Goal: Transaction & Acquisition: Subscribe to service/newsletter

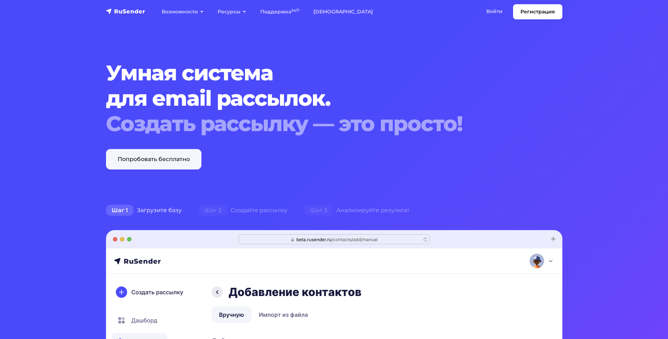
click at [181, 160] on link "Попробовать бесплатно" at bounding box center [153, 159] width 95 height 20
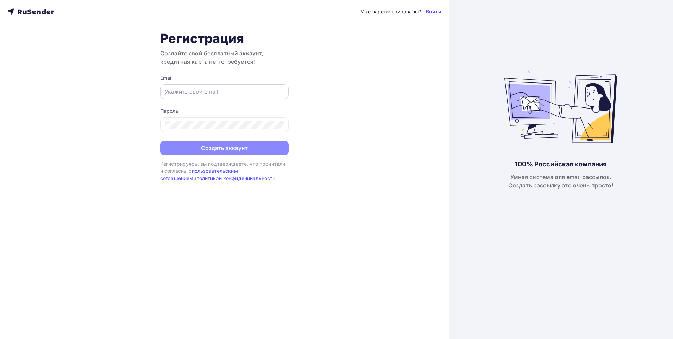
click at [244, 87] on div at bounding box center [224, 91] width 129 height 15
click at [238, 95] on input "text" at bounding box center [224, 91] width 119 height 8
type input "[EMAIL_ADDRESS][DOMAIN_NAME]"
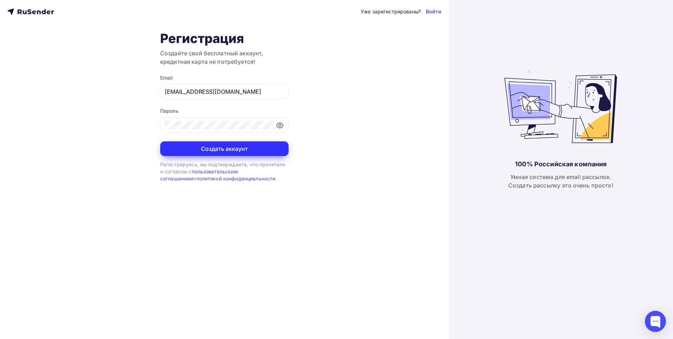
click at [182, 143] on button "Создать аккаунт" at bounding box center [224, 148] width 129 height 15
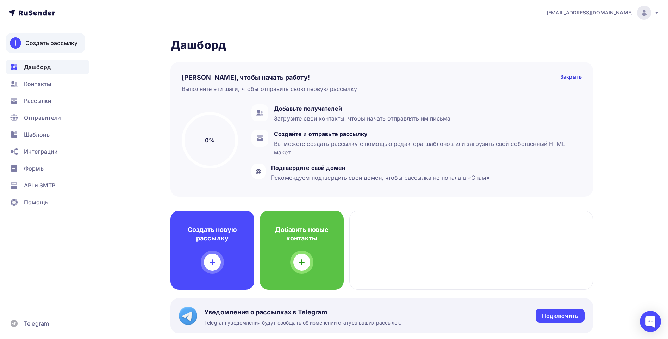
click at [63, 41] on div "Создать рассылку" at bounding box center [51, 43] width 52 height 8
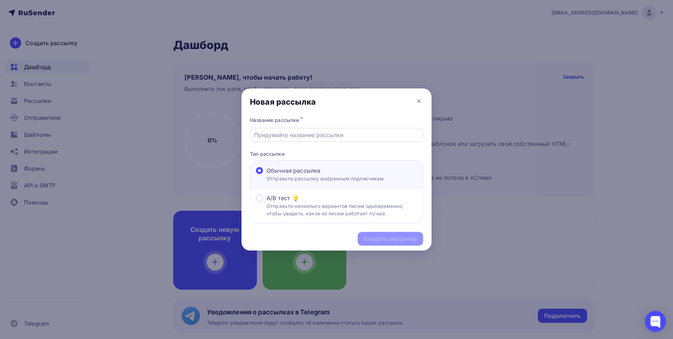
click at [356, 135] on input "text" at bounding box center [336, 135] width 165 height 8
type input "Fyffi"
click at [400, 239] on div "Создать рассылку" at bounding box center [390, 239] width 53 height 8
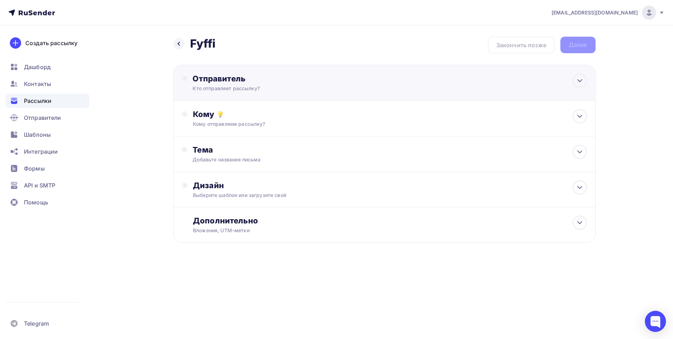
click at [417, 93] on div "Отправитель Кто отправляет рассылку? Email * Нет отправителей Добавить отправит…" at bounding box center [384, 83] width 423 height 36
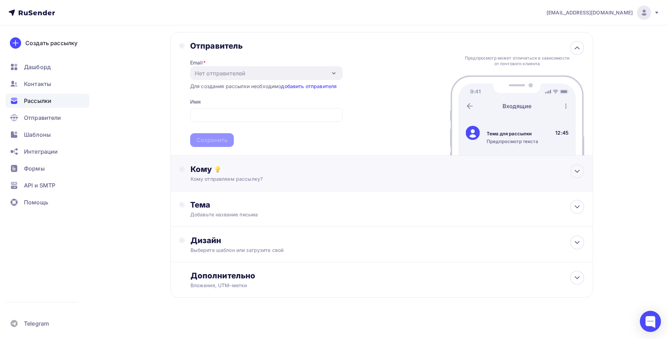
scroll to position [37, 0]
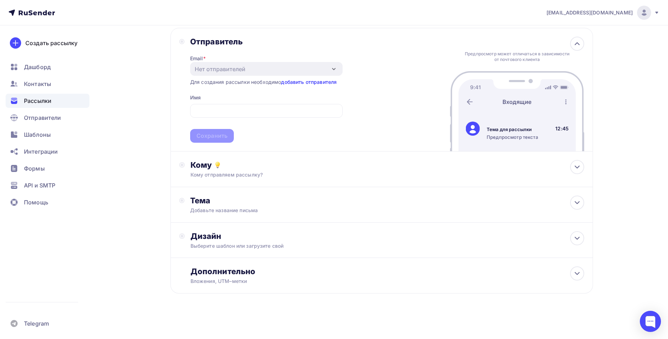
click at [322, 82] on link "добавить отправителя" at bounding box center [309, 82] width 56 height 6
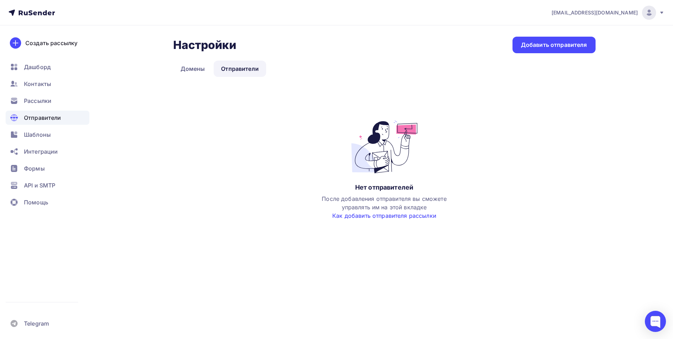
click at [393, 217] on link "Как добавить отправителя рассылки" at bounding box center [384, 215] width 104 height 7
click at [561, 45] on div "Добавить отправителя" at bounding box center [554, 45] width 66 height 8
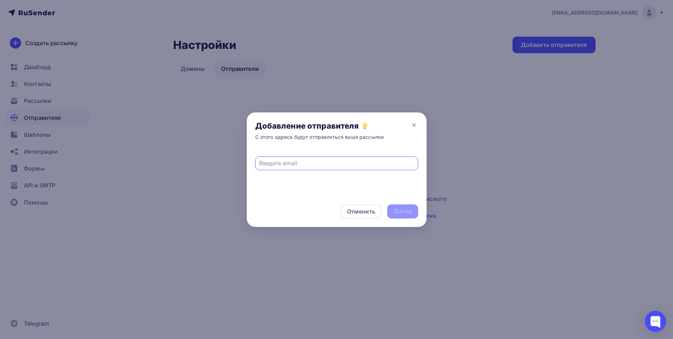
click at [294, 164] on input "text" at bounding box center [336, 163] width 155 height 8
type input "[EMAIL_ADDRESS][DOMAIN_NAME]"
click at [400, 209] on div "Далее" at bounding box center [403, 211] width 18 height 8
drag, startPoint x: 344, startPoint y: 160, endPoint x: 190, endPoint y: 159, distance: 153.6
click at [190, 159] on div "Добавление отправителя С этого адреса будут отправляться ваши рассылки im422412…" at bounding box center [336, 169] width 673 height 339
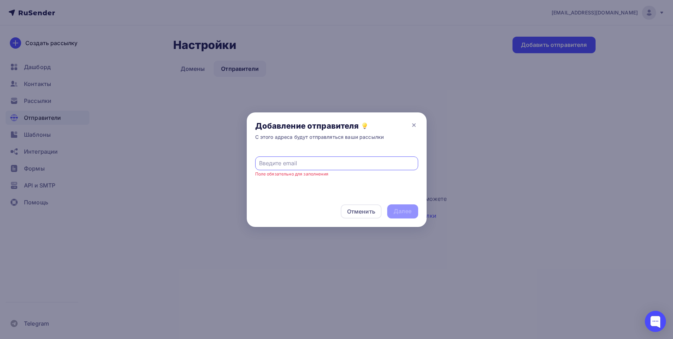
click at [344, 163] on input "text" at bounding box center [336, 163] width 155 height 8
type input "arinakotova72@gmail.com"
click at [413, 211] on div "Далее" at bounding box center [402, 211] width 31 height 14
drag, startPoint x: 347, startPoint y: 160, endPoint x: 210, endPoint y: 149, distance: 137.8
click at [219, 150] on div "Добавление отправителя С этого адреса будут отправляться ваши рассылки arinakot…" at bounding box center [336, 169] width 673 height 339
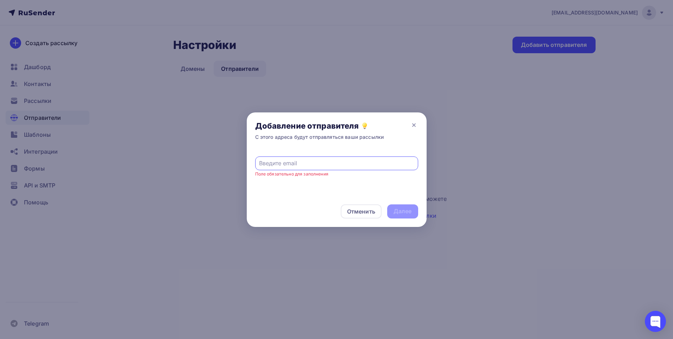
click at [306, 167] on input "text" at bounding box center [336, 163] width 155 height 8
type input "mityaforinform@gmail.com"
click at [404, 207] on div "Далее" at bounding box center [403, 211] width 18 height 8
drag, startPoint x: 335, startPoint y: 160, endPoint x: 188, endPoint y: 149, distance: 147.6
click at [200, 151] on div "Добавление отправителя С этого адреса будут отправляться ваши рассылки mityafor…" at bounding box center [336, 169] width 673 height 339
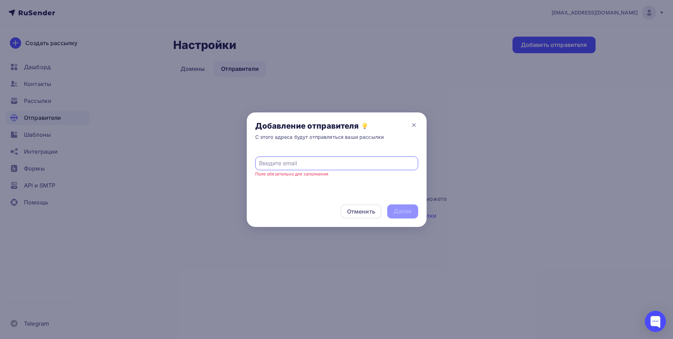
click at [304, 163] on input "text" at bounding box center [336, 163] width 155 height 8
type input "lemonc8kie@mail.ru"
click at [396, 215] on div "Далее" at bounding box center [403, 211] width 18 height 8
click at [369, 209] on div "Отменить" at bounding box center [361, 211] width 28 height 8
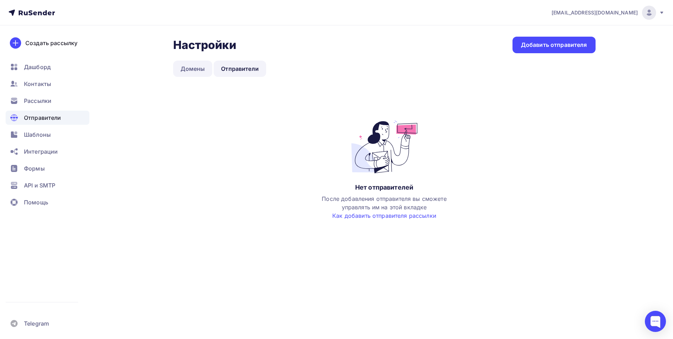
click at [201, 67] on link "Домены" at bounding box center [192, 69] width 39 height 16
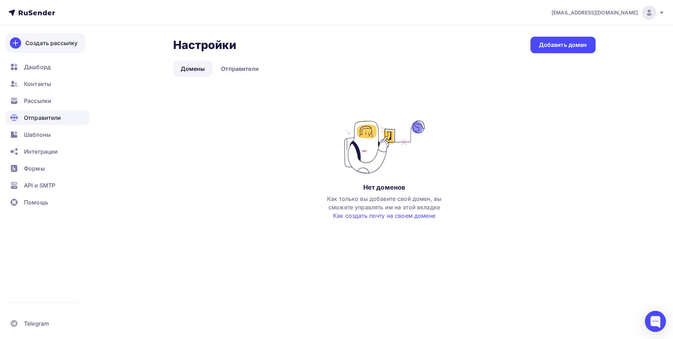
click at [38, 41] on div "Создать рассылку" at bounding box center [51, 43] width 52 height 8
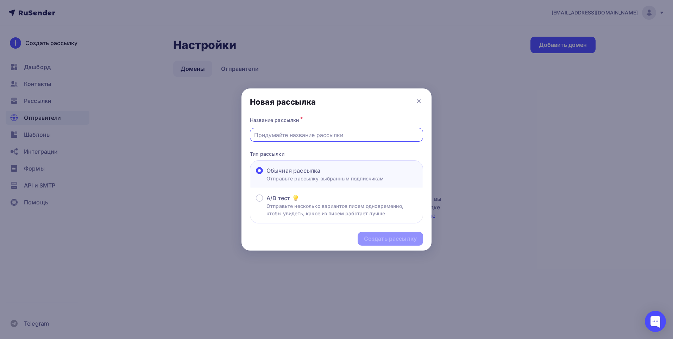
click at [280, 133] on input "text" at bounding box center [336, 135] width 165 height 8
type input "Fyffi"
click at [378, 236] on div "Создать рассылку" at bounding box center [390, 239] width 53 height 8
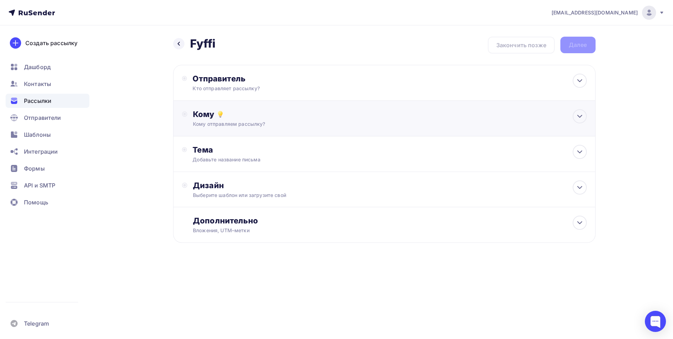
click at [391, 109] on div "Кому" at bounding box center [390, 114] width 394 height 10
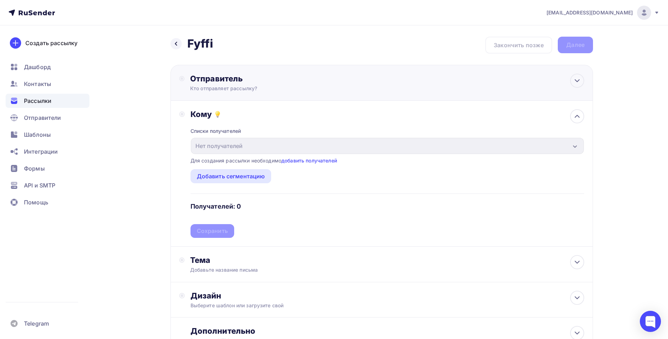
click at [379, 89] on div "Отправитель Кто отправляет рассылку? Email * Нет отправителей Добавить отправит…" at bounding box center [381, 83] width 423 height 36
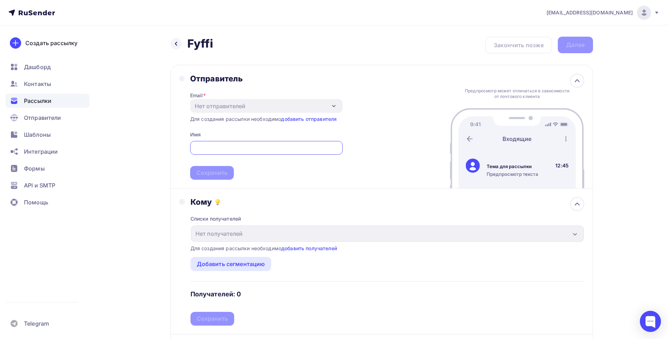
click at [285, 151] on input "text" at bounding box center [266, 148] width 144 height 8
type input "[EMAIL_ADDRESS][DOMAIN_NAME]"
click at [308, 118] on link "добавить отправителя" at bounding box center [309, 119] width 56 height 6
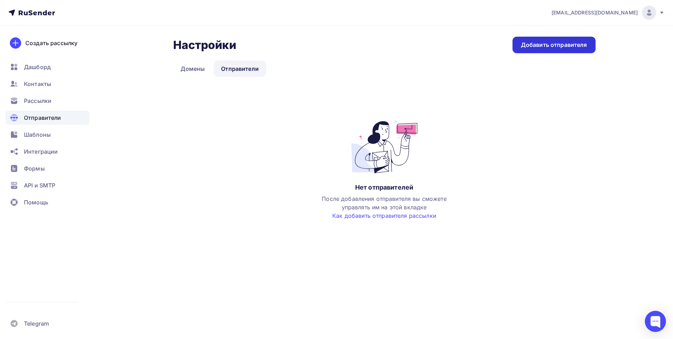
click at [540, 42] on div "Добавить отправителя" at bounding box center [554, 45] width 66 height 8
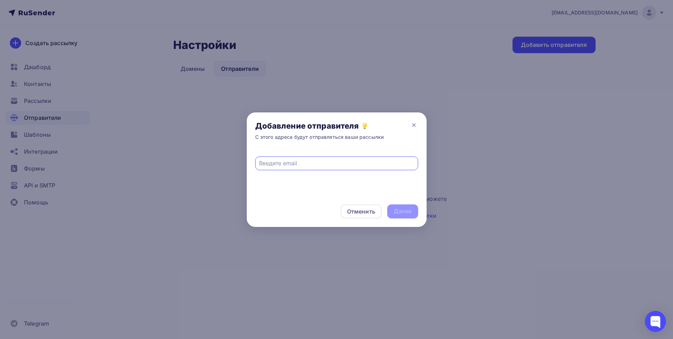
click at [353, 159] on input "text" at bounding box center [336, 163] width 155 height 8
type input "[EMAIL_ADDRESS][DOMAIN_NAME]"
click at [395, 212] on div "Далее" at bounding box center [403, 211] width 18 height 8
click at [392, 208] on div "Далее" at bounding box center [402, 211] width 31 height 14
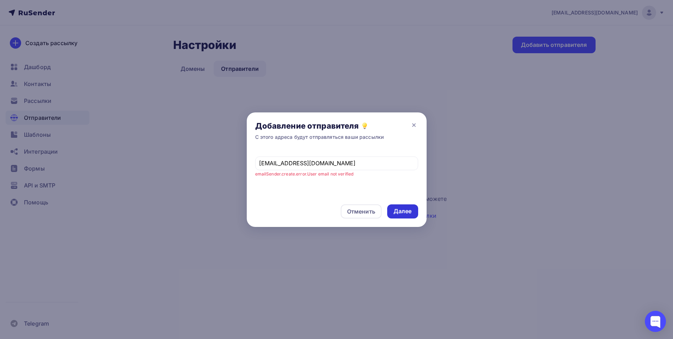
drag, startPoint x: 392, startPoint y: 208, endPoint x: 400, endPoint y: 210, distance: 8.4
click at [400, 210] on div "Далее" at bounding box center [403, 211] width 18 height 8
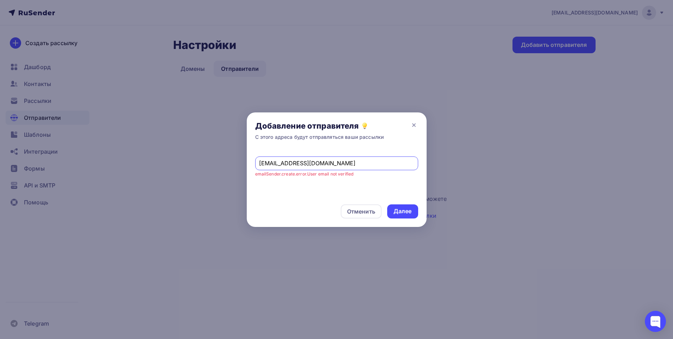
drag, startPoint x: 400, startPoint y: 210, endPoint x: 344, endPoint y: 165, distance: 72.4
click at [344, 165] on input "[EMAIL_ADDRESS][DOMAIN_NAME]" at bounding box center [336, 163] width 155 height 8
click at [400, 214] on div "Далее" at bounding box center [403, 211] width 18 height 8
drag, startPoint x: 367, startPoint y: 193, endPoint x: 367, endPoint y: 206, distance: 13.4
click at [367, 193] on div "im4224121@gmail.com emailSender.create.error.User email not verified" at bounding box center [337, 172] width 180 height 47
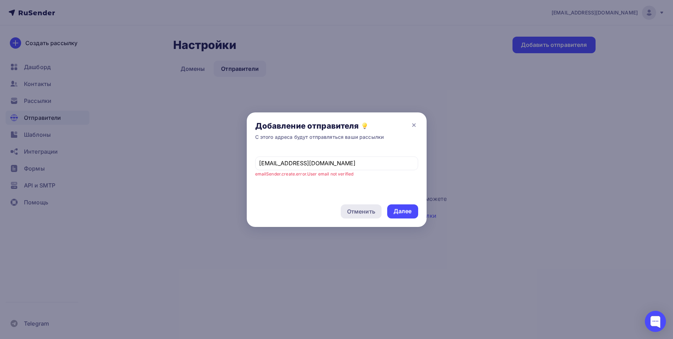
click at [367, 206] on div "Отменить" at bounding box center [361, 211] width 41 height 14
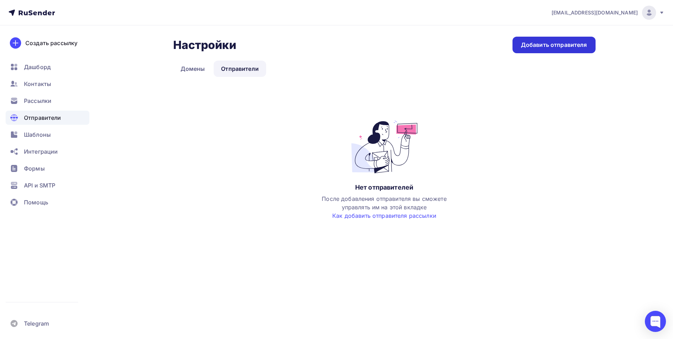
click at [537, 45] on div "Добавить отправителя" at bounding box center [554, 45] width 66 height 8
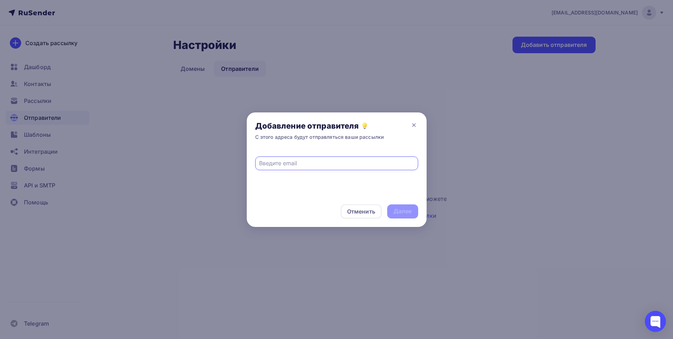
click at [367, 167] on input "text" at bounding box center [336, 163] width 155 height 8
type input "[EMAIL_ADDRESS][DOMAIN_NAME]"
click at [391, 206] on div "Далее" at bounding box center [402, 211] width 31 height 14
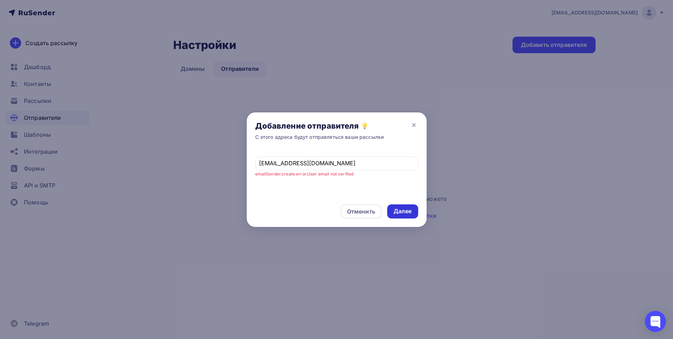
click at [391, 206] on div "Далее" at bounding box center [402, 211] width 31 height 14
drag, startPoint x: 391, startPoint y: 206, endPoint x: 393, endPoint y: 212, distance: 5.8
click at [393, 212] on div "Далее" at bounding box center [402, 211] width 31 height 14
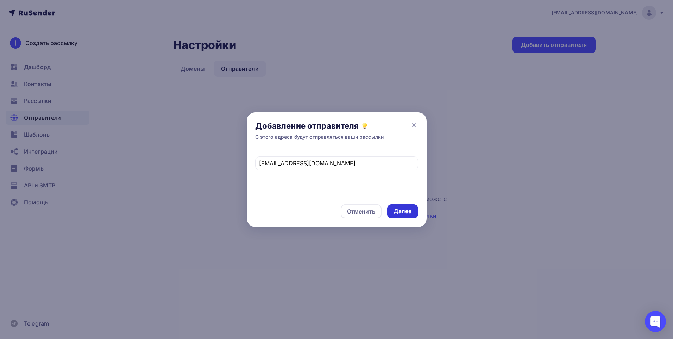
click at [393, 212] on div "Далее" at bounding box center [402, 211] width 31 height 14
drag, startPoint x: 393, startPoint y: 212, endPoint x: 411, endPoint y: 125, distance: 88.9
click at [411, 125] on icon at bounding box center [414, 125] width 8 height 8
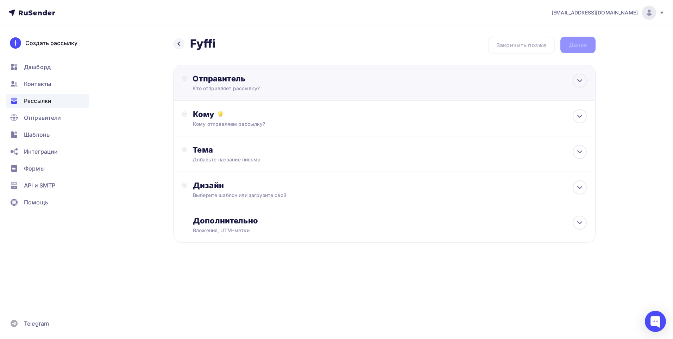
click at [392, 89] on div "Отправитель Кто отправляет рассылку? Email * Нет отправителей Добавить отправит…" at bounding box center [384, 83] width 423 height 36
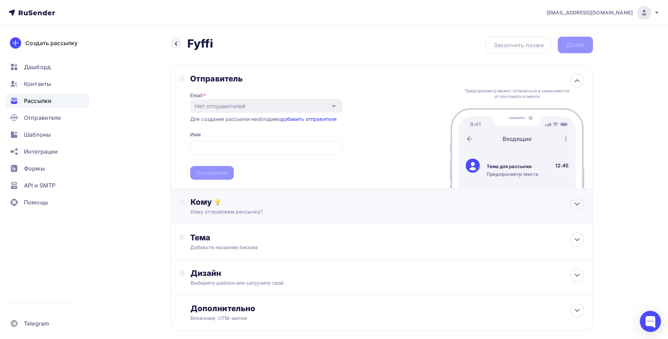
click at [344, 207] on div "Кому Кому отправляем рассылку? Списки получателей Нет получателей Все списки id…" at bounding box center [388, 206] width 394 height 18
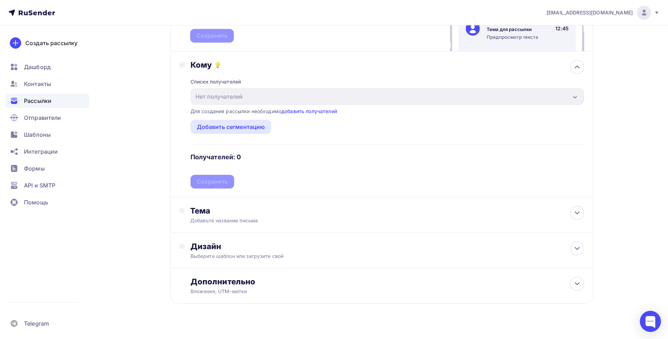
scroll to position [141, 0]
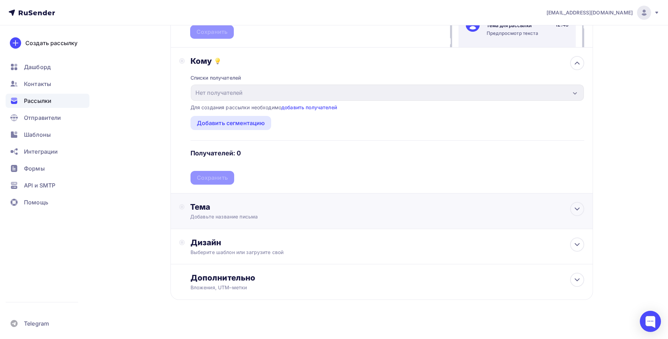
click at [340, 219] on div "Тема Добавьте название письма Тема * Рекомендуем использовать не более 150 симв…" at bounding box center [381, 211] width 423 height 36
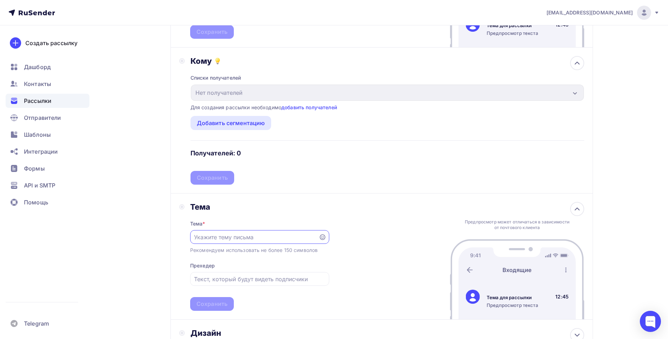
scroll to position [0, 0]
click at [303, 238] on input "text" at bounding box center [254, 237] width 120 height 8
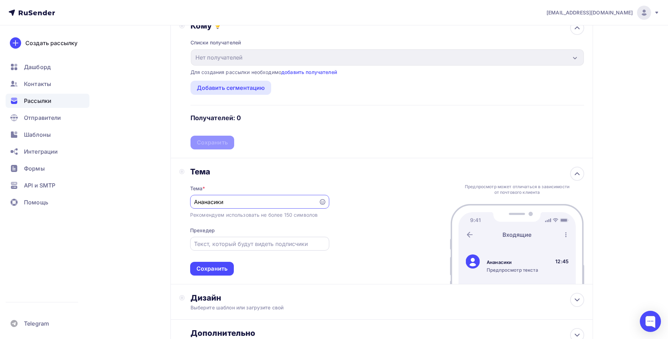
type input "Ананасики"
click at [286, 247] on input "text" at bounding box center [259, 244] width 131 height 8
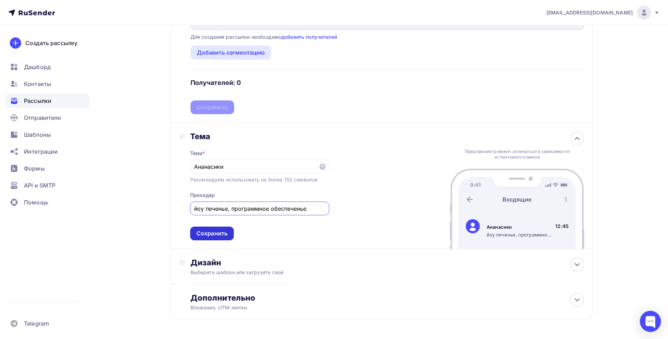
type input "йоу печенье, программное обеспеченье"
click at [201, 229] on div "Сохранить" at bounding box center [212, 233] width 44 height 14
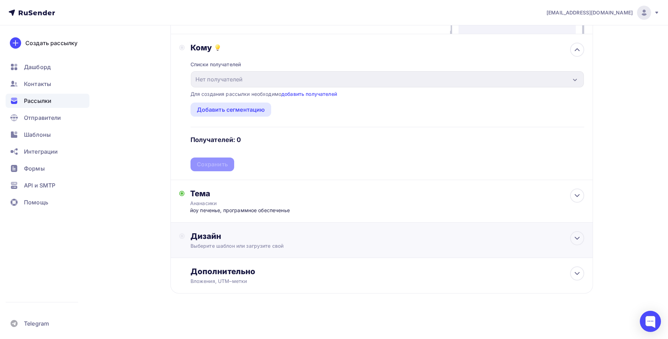
click at [225, 241] on div "Дизайн" at bounding box center [388, 236] width 394 height 10
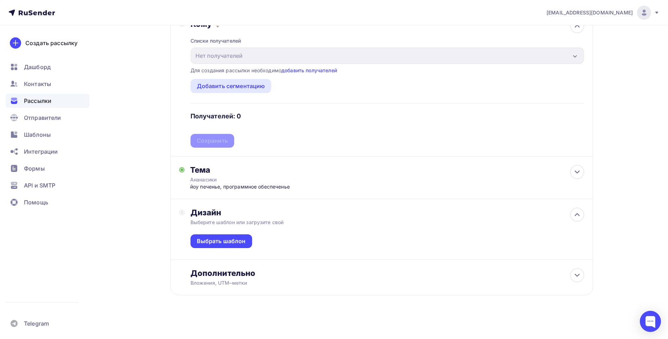
scroll to position [180, 0]
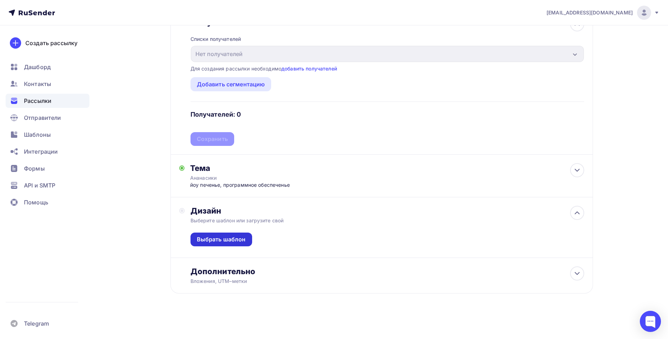
click at [224, 240] on div "Выбрать шаблон" at bounding box center [221, 239] width 49 height 8
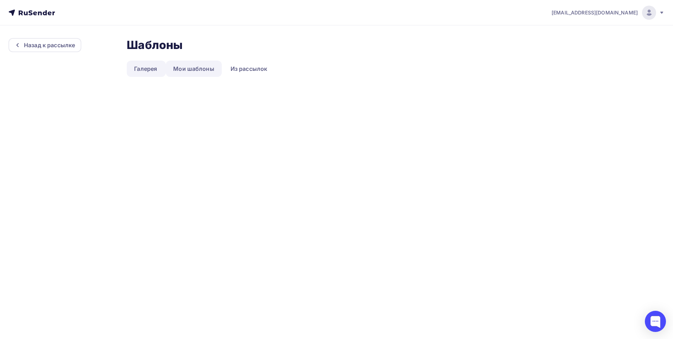
click at [176, 67] on link "Мои шаблоны" at bounding box center [194, 69] width 56 height 16
click at [232, 67] on link "Из рассылок" at bounding box center [249, 69] width 52 height 16
click at [158, 68] on link "Галерея" at bounding box center [146, 69] width 38 height 16
click at [225, 106] on div "[EMAIL_ADDRESS][DOMAIN_NAME] Аккаунт Тарифы Выйти Назад к рассылке Шаблоны Шабл…" at bounding box center [336, 169] width 673 height 339
drag, startPoint x: 225, startPoint y: 106, endPoint x: 415, endPoint y: 195, distance: 210.1
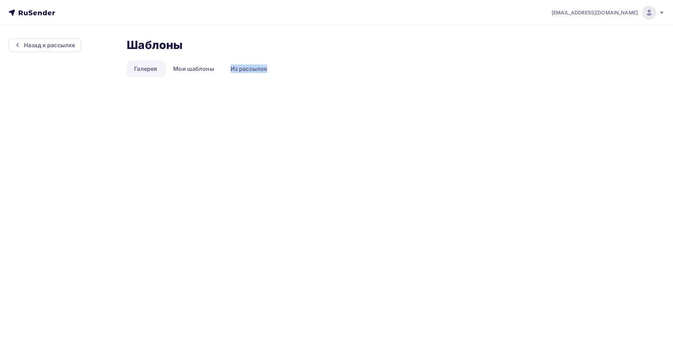
click at [415, 195] on div "[EMAIL_ADDRESS][DOMAIN_NAME] Аккаунт Тарифы Выйти Назад к рассылке Шаблоны Шабл…" at bounding box center [336, 169] width 673 height 339
click at [188, 65] on link "Мои шаблоны" at bounding box center [194, 69] width 56 height 16
click at [233, 64] on link "Из рассылок" at bounding box center [249, 69] width 52 height 16
click at [207, 65] on link "Мои шаблоны" at bounding box center [194, 69] width 56 height 16
click at [160, 66] on link "Галерея" at bounding box center [146, 69] width 38 height 16
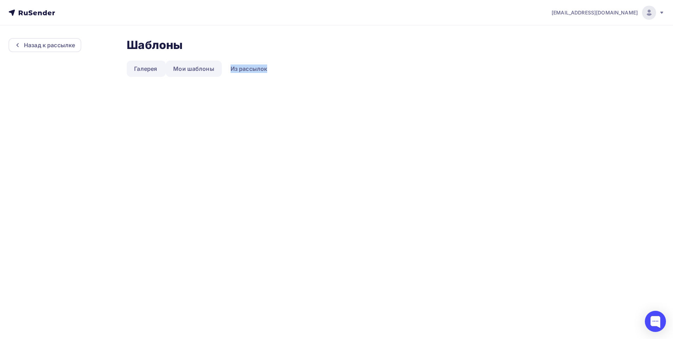
click at [199, 66] on link "Мои шаблоны" at bounding box center [194, 69] width 56 height 16
click at [247, 71] on link "Из рассылок" at bounding box center [249, 69] width 52 height 16
click at [233, 96] on div "Назад к рассылке Шаблоны Шаблоны Галерея Мои шаблоны Из рассылок" at bounding box center [336, 62] width 673 height 75
click at [238, 74] on link "Из рассылок" at bounding box center [249, 69] width 52 height 16
click at [210, 75] on link "Мои шаблоны" at bounding box center [194, 69] width 56 height 16
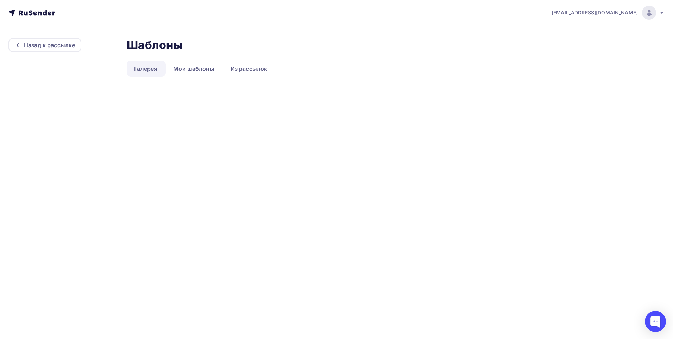
click at [72, 53] on div "Назад к рассылке Шаблоны Шаблоны Галерея Мои шаблоны Из рассылок" at bounding box center [336, 63] width 657 height 50
drag, startPoint x: 69, startPoint y: 49, endPoint x: 64, endPoint y: 46, distance: 6.1
click at [67, 48] on div "Назад к рассылке" at bounding box center [44, 45] width 73 height 14
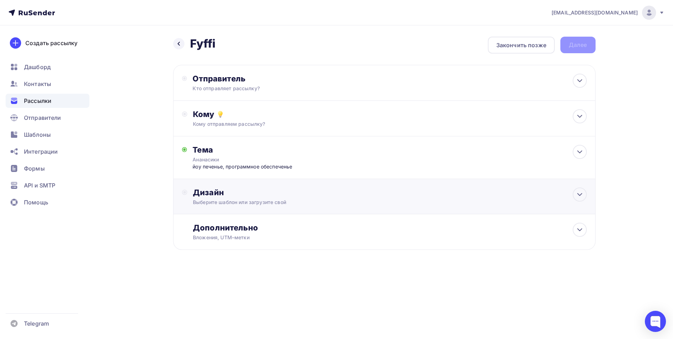
click at [273, 196] on div "Дизайн" at bounding box center [390, 192] width 394 height 10
click at [262, 194] on div "Дизайн" at bounding box center [390, 192] width 394 height 10
click at [227, 234] on div "Выбрать шаблон" at bounding box center [390, 222] width 394 height 33
click at [220, 217] on div "Выбрать шаблон" at bounding box center [224, 221] width 62 height 14
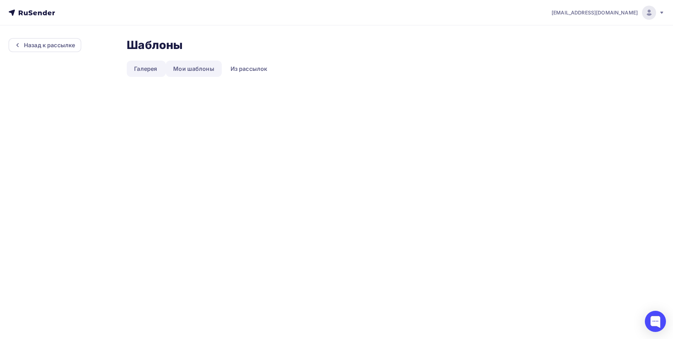
drag, startPoint x: 136, startPoint y: 70, endPoint x: 175, endPoint y: 64, distance: 39.9
click at [136, 70] on link "Галерея" at bounding box center [146, 69] width 38 height 16
click at [206, 61] on link "Мои шаблоны" at bounding box center [194, 69] width 56 height 16
click at [250, 67] on link "Из рассылок" at bounding box center [249, 69] width 52 height 16
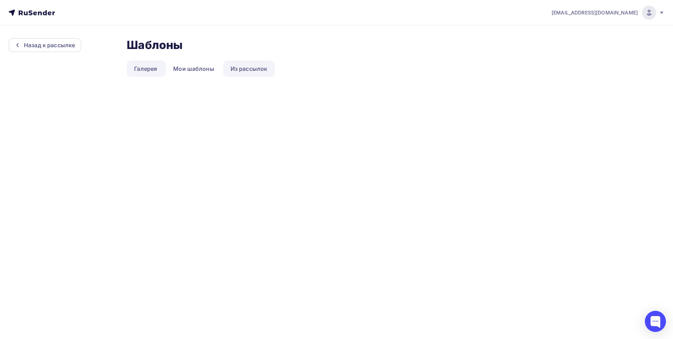
click at [250, 67] on link "Из рассылок" at bounding box center [249, 69] width 52 height 16
click at [247, 68] on link "Из рассылок" at bounding box center [249, 69] width 52 height 16
click at [249, 70] on link "Из рассылок" at bounding box center [249, 69] width 52 height 16
click at [213, 67] on link "Мои шаблоны" at bounding box center [194, 69] width 56 height 16
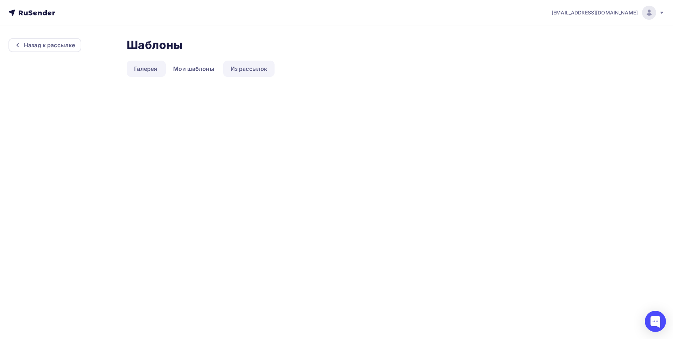
click at [228, 69] on link "Из рассылок" at bounding box center [249, 69] width 52 height 16
drag, startPoint x: 228, startPoint y: 69, endPoint x: 136, endPoint y: 51, distance: 93.7
click at [227, 69] on link "Из рассылок" at bounding box center [249, 69] width 52 height 16
click at [79, 42] on div "Назад к рассылке" at bounding box center [44, 45] width 73 height 14
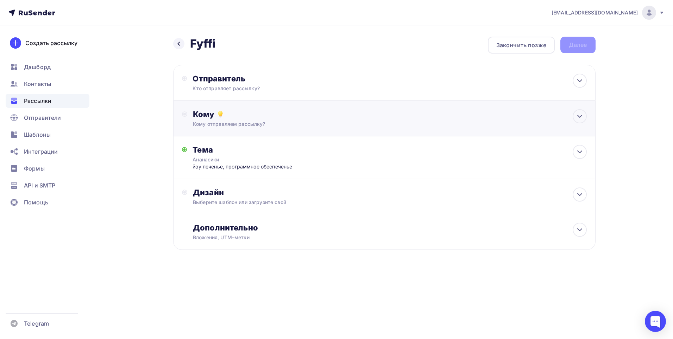
click at [268, 124] on div "Кому отправляем рассылку?" at bounding box center [370, 123] width 355 height 7
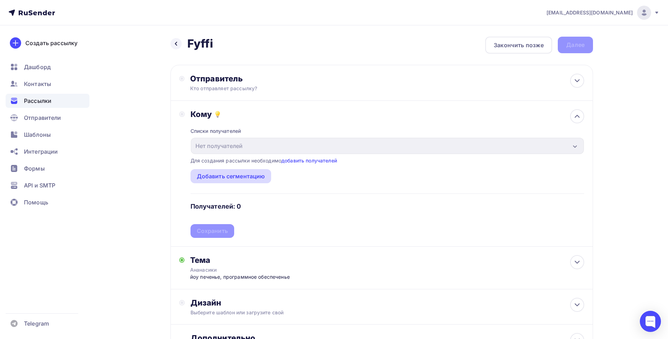
click at [236, 174] on div "Добавить сегментацию" at bounding box center [231, 176] width 68 height 8
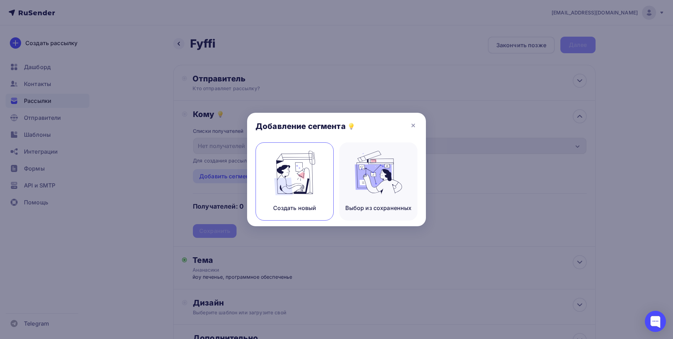
click at [306, 174] on img at bounding box center [294, 173] width 47 height 44
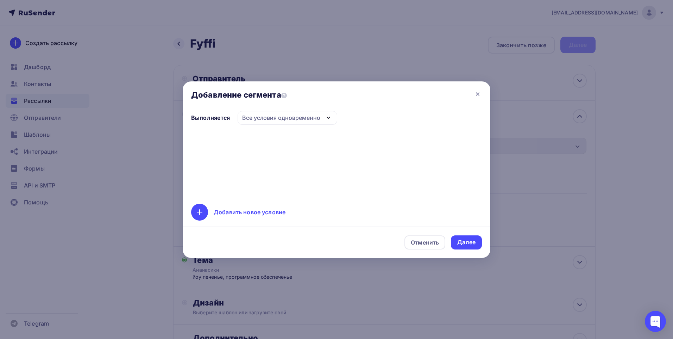
click at [287, 119] on div "Все условия одновременно" at bounding box center [281, 117] width 78 height 8
click at [292, 118] on div "Все условия одновременно" at bounding box center [281, 117] width 78 height 8
click at [201, 213] on icon at bounding box center [199, 212] width 8 height 8
click at [470, 243] on div "Далее" at bounding box center [467, 242] width 18 height 8
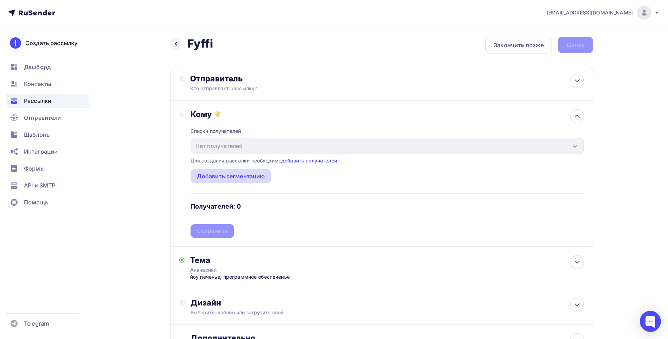
click at [230, 178] on div "Добавить сегментацию" at bounding box center [231, 176] width 68 height 8
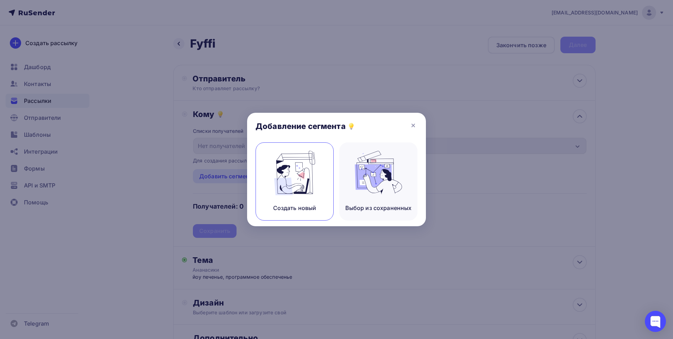
click at [300, 183] on img at bounding box center [294, 173] width 47 height 44
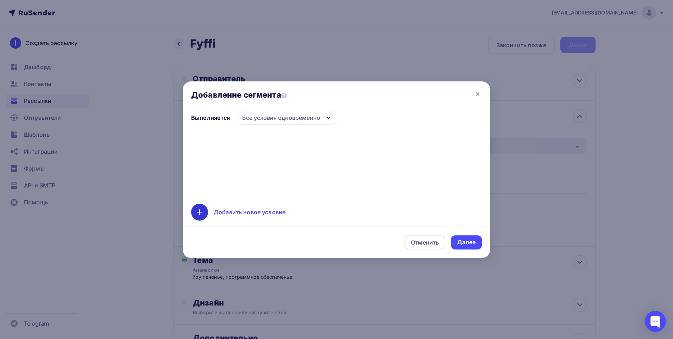
click at [199, 207] on div at bounding box center [199, 212] width 17 height 17
click at [244, 212] on div "Добавить новое условие" at bounding box center [250, 212] width 72 height 8
click at [265, 209] on div "Добавить новое условие" at bounding box center [250, 212] width 72 height 8
click at [263, 209] on div "Добавить новое условие" at bounding box center [250, 212] width 72 height 8
drag, startPoint x: 263, startPoint y: 209, endPoint x: 254, endPoint y: 211, distance: 9.3
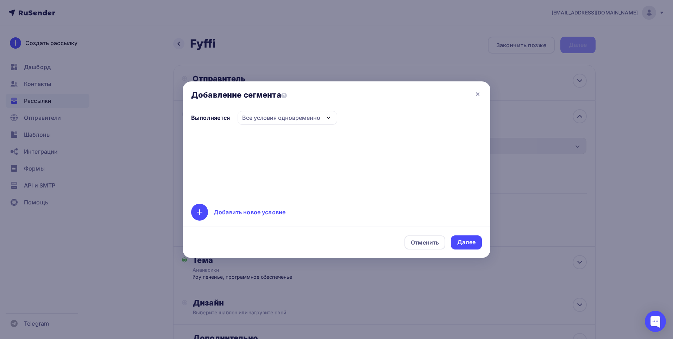
click at [254, 211] on div "Добавить новое условие" at bounding box center [250, 212] width 72 height 8
click at [206, 210] on div at bounding box center [199, 212] width 17 height 17
click at [204, 210] on div at bounding box center [199, 212] width 17 height 17
click at [201, 211] on icon at bounding box center [199, 212] width 8 height 8
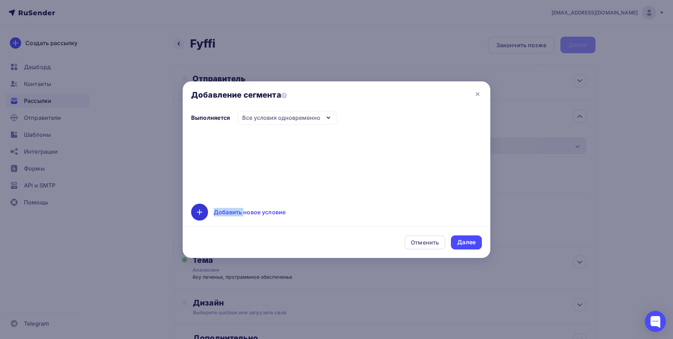
click at [201, 211] on icon at bounding box center [199, 212] width 8 height 8
drag, startPoint x: 201, startPoint y: 211, endPoint x: 365, endPoint y: 146, distance: 176.3
click at [365, 146] on div at bounding box center [336, 164] width 291 height 62
click at [314, 126] on div "Выполняется Все условия одновременно Все условия одновременно Хотя бы одно из у…" at bounding box center [336, 166] width 291 height 110
click at [318, 117] on div "Все условия одновременно" at bounding box center [281, 117] width 78 height 8
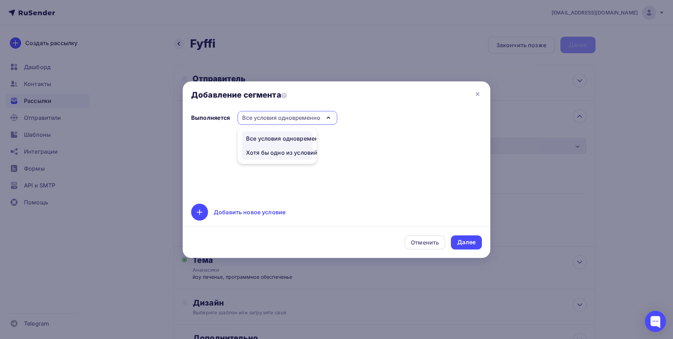
click at [298, 149] on div "Хотя бы одно из условий" at bounding box center [282, 152] width 72 height 8
click at [194, 211] on div at bounding box center [199, 212] width 17 height 17
click at [200, 207] on div at bounding box center [199, 212] width 17 height 17
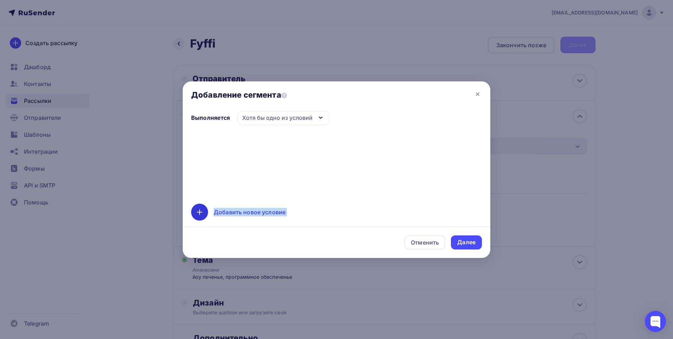
click at [200, 207] on div at bounding box center [199, 212] width 17 height 17
drag, startPoint x: 200, startPoint y: 207, endPoint x: 323, endPoint y: 211, distance: 123.7
click at [323, 211] on div "Добавить новое условие" at bounding box center [336, 212] width 291 height 17
click at [194, 211] on div at bounding box center [199, 212] width 17 height 17
click at [244, 199] on div "Выполняется Хотя бы одно из условий Все условия одновременно Хотя бы одно из ус…" at bounding box center [336, 166] width 291 height 110
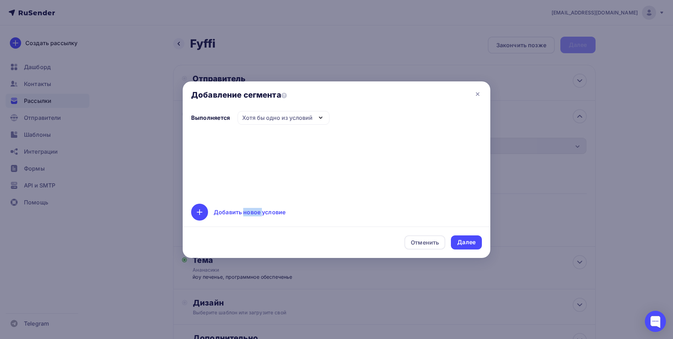
click at [244, 199] on div "Выполняется Хотя бы одно из условий Все условия одновременно Хотя бы одно из ус…" at bounding box center [336, 166] width 291 height 110
drag, startPoint x: 244, startPoint y: 199, endPoint x: 244, endPoint y: 211, distance: 12.0
click at [244, 211] on div "Добавить новое условие" at bounding box center [250, 212] width 72 height 8
click at [338, 205] on div "Добавить новое условие" at bounding box center [336, 212] width 291 height 17
click at [444, 237] on div "Отменить" at bounding box center [425, 242] width 41 height 14
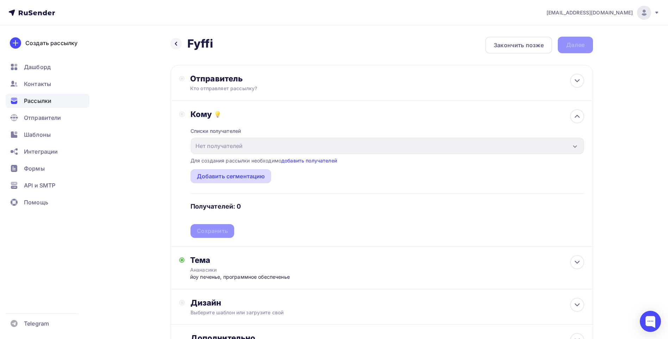
click at [243, 176] on div "Добавить сегментацию" at bounding box center [231, 176] width 68 height 8
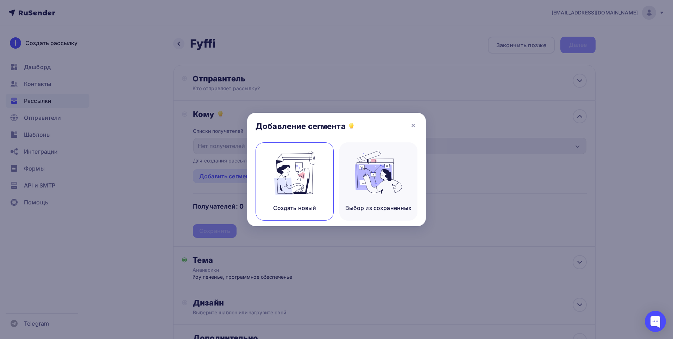
click at [290, 196] on div "Создать новый" at bounding box center [295, 181] width 78 height 78
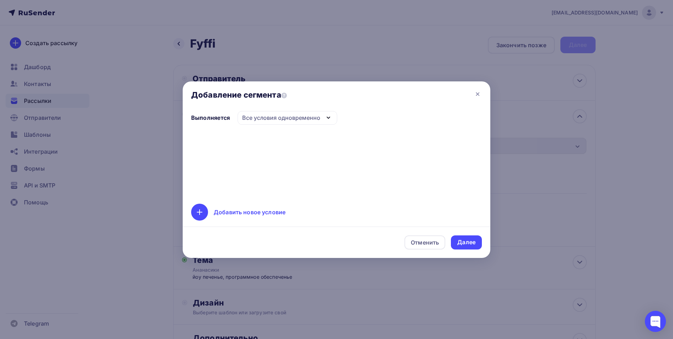
click at [222, 222] on div "Добавление сегмента Выполняется Все условия одновременно Все условия одновремен…" at bounding box center [337, 169] width 308 height 176
drag, startPoint x: 218, startPoint y: 213, endPoint x: 209, endPoint y: 210, distance: 9.8
click at [218, 212] on div "Добавить новое условие" at bounding box center [250, 212] width 72 height 8
click at [206, 210] on div at bounding box center [199, 212] width 17 height 17
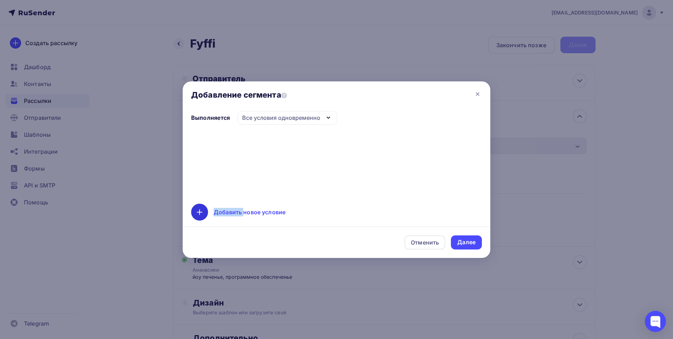
click at [206, 210] on div at bounding box center [199, 212] width 17 height 17
drag, startPoint x: 206, startPoint y: 210, endPoint x: 249, endPoint y: 215, distance: 43.2
click at [249, 215] on div "Добавить новое условие" at bounding box center [250, 212] width 72 height 8
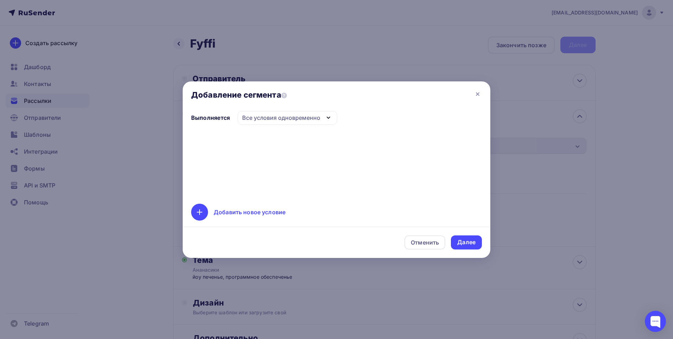
click at [244, 206] on div "Добавить новое условие" at bounding box center [336, 212] width 291 height 17
drag, startPoint x: 244, startPoint y: 206, endPoint x: 269, endPoint y: 229, distance: 34.4
click at [269, 229] on div "Отменить Далее" at bounding box center [337, 241] width 308 height 31
click at [258, 208] on div "Добавить новое условие" at bounding box center [250, 212] width 72 height 8
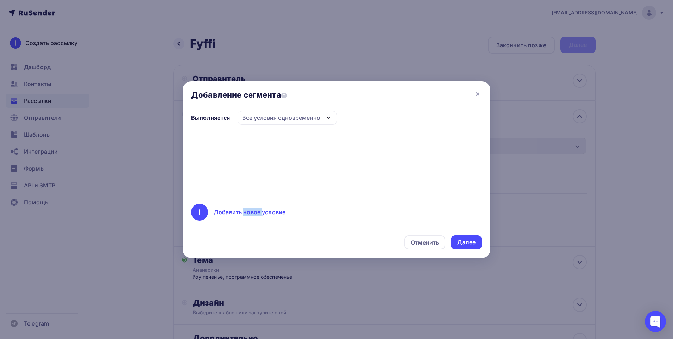
click at [258, 208] on div "Добавить новое условие" at bounding box center [250, 212] width 72 height 8
drag, startPoint x: 258, startPoint y: 208, endPoint x: 242, endPoint y: 211, distance: 16.1
click at [242, 211] on div "Добавить новое условие" at bounding box center [250, 212] width 72 height 8
click at [213, 211] on div "Добавить новое условие" at bounding box center [336, 212] width 291 height 17
click at [199, 211] on icon at bounding box center [199, 212] width 8 height 8
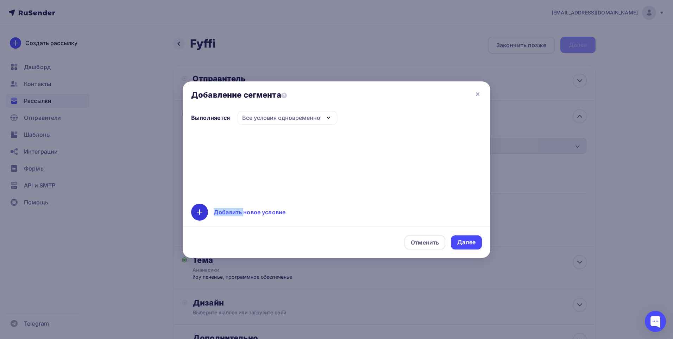
click at [199, 211] on icon at bounding box center [199, 212] width 8 height 8
drag, startPoint x: 199, startPoint y: 211, endPoint x: 220, endPoint y: 214, distance: 20.7
click at [220, 214] on div "Добавить новое условие" at bounding box center [250, 212] width 72 height 8
click at [264, 223] on div "Добавление сегмента Выполняется Все условия одновременно Все условия одновремен…" at bounding box center [337, 169] width 308 height 176
drag, startPoint x: 264, startPoint y: 223, endPoint x: 259, endPoint y: 220, distance: 5.5
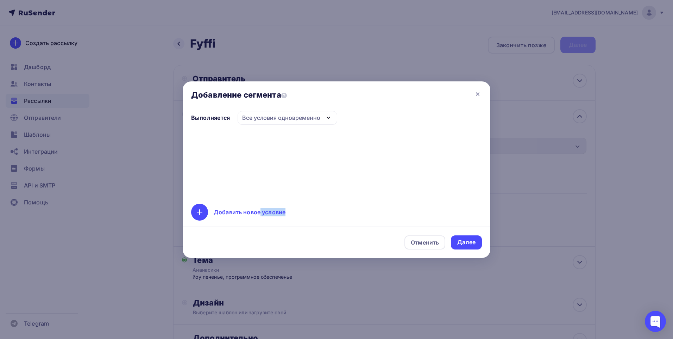
click at [259, 220] on div "Добавление сегмента Выполняется Все условия одновременно Все условия одновремен…" at bounding box center [337, 169] width 308 height 176
drag, startPoint x: 259, startPoint y: 220, endPoint x: 253, endPoint y: 217, distance: 7.4
click at [253, 217] on div "Добавить новое условие" at bounding box center [336, 212] width 291 height 17
click at [243, 213] on div "Добавить новое условие" at bounding box center [250, 212] width 72 height 8
click at [242, 212] on div "Добавить новое условие" at bounding box center [250, 212] width 72 height 8
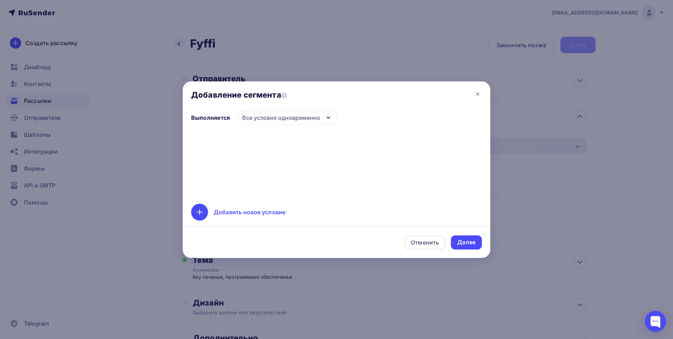
click at [224, 212] on div "Добавить новое условие" at bounding box center [250, 212] width 72 height 8
click at [209, 211] on div "Добавить новое условие" at bounding box center [336, 212] width 291 height 17
click at [245, 215] on div "Добавить новое условие" at bounding box center [250, 212] width 72 height 8
click at [226, 211] on div "Добавить новое условие" at bounding box center [250, 212] width 72 height 8
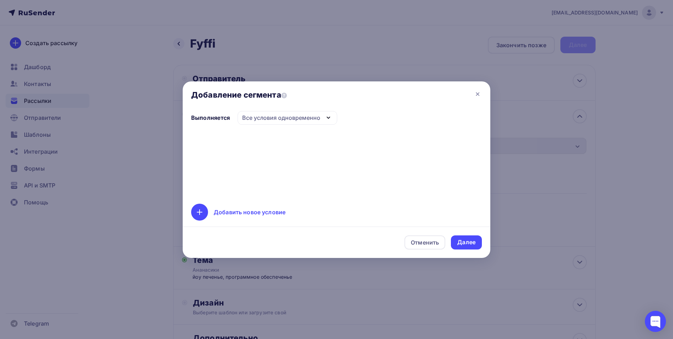
drag, startPoint x: 226, startPoint y: 211, endPoint x: 247, endPoint y: 213, distance: 20.5
click at [247, 213] on div "Добавить новое условие" at bounding box center [250, 212] width 72 height 8
drag, startPoint x: 247, startPoint y: 213, endPoint x: 278, endPoint y: 213, distance: 30.6
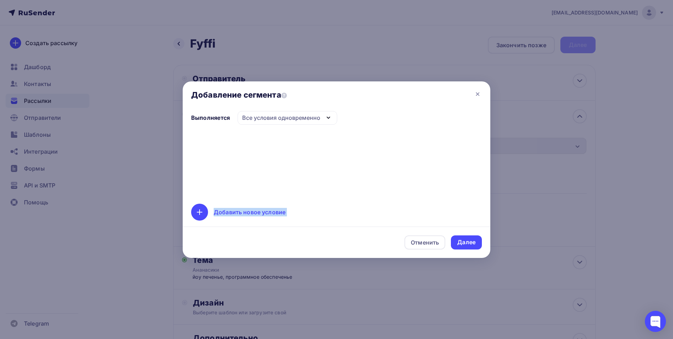
click at [278, 213] on div "Добавить новое условие" at bounding box center [250, 212] width 72 height 8
click at [276, 213] on div "Добавить новое условие" at bounding box center [250, 212] width 72 height 8
drag, startPoint x: 276, startPoint y: 213, endPoint x: 356, endPoint y: 164, distance: 94.1
click at [356, 164] on div at bounding box center [336, 164] width 291 height 62
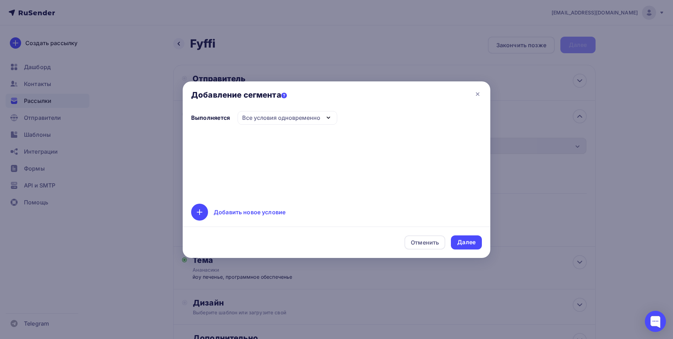
click at [284, 94] on icon at bounding box center [284, 96] width 6 height 6
click at [437, 243] on div "Отменить" at bounding box center [425, 242] width 28 height 8
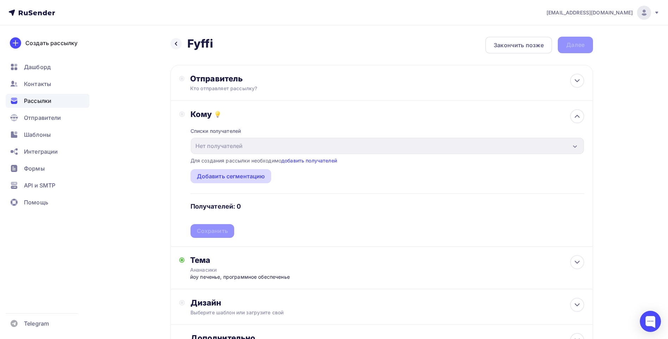
click at [232, 176] on div "Добавить сегментацию" at bounding box center [231, 176] width 68 height 8
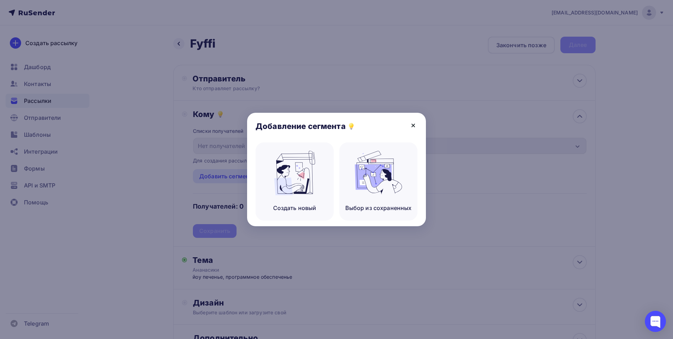
click at [409, 124] on icon at bounding box center [413, 125] width 8 height 8
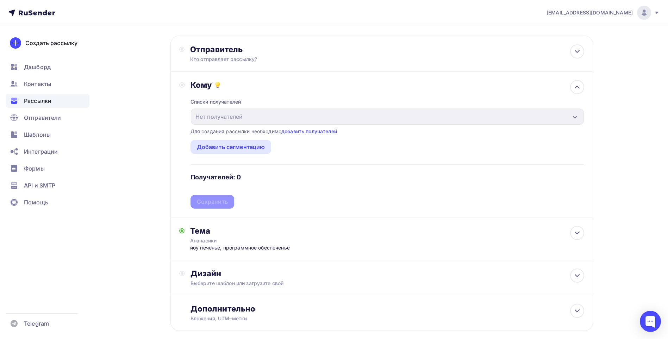
scroll to position [67, 0]
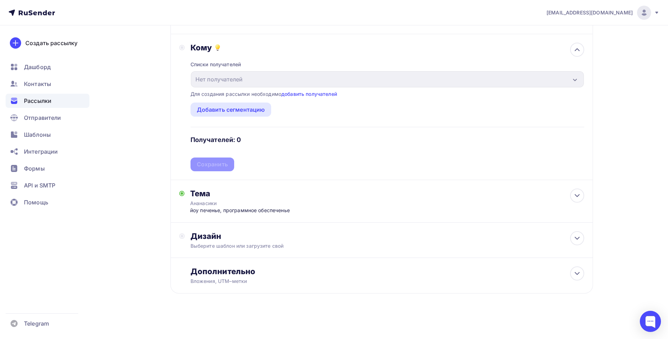
click at [272, 244] on div "Выберите шаблон или загрузите свой" at bounding box center [368, 245] width 355 height 7
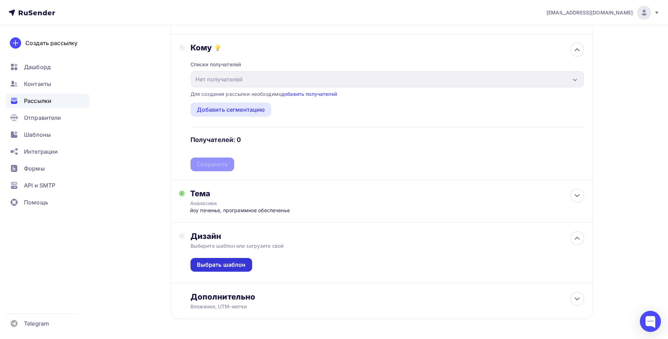
click at [228, 264] on div "Выбрать шаблон" at bounding box center [221, 265] width 49 height 8
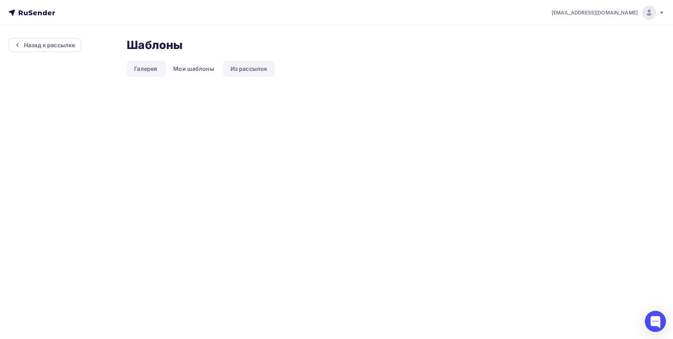
click at [243, 67] on link "Из рассылок" at bounding box center [249, 69] width 52 height 16
click at [250, 70] on link "Из рассылок" at bounding box center [249, 69] width 52 height 16
click at [229, 67] on link "Из рассылок" at bounding box center [249, 69] width 52 height 16
click at [207, 68] on link "Мои шаблоны" at bounding box center [194, 69] width 56 height 16
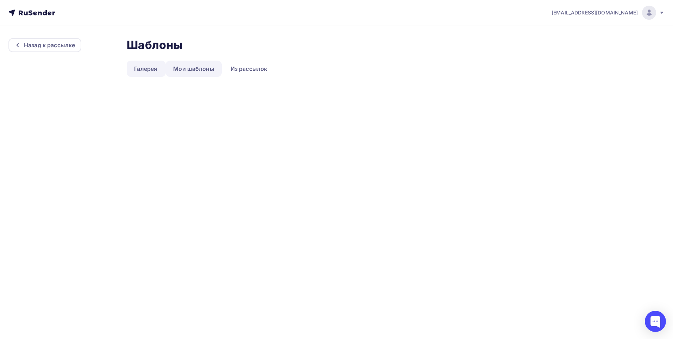
click at [220, 66] on link "Мои шаблоны" at bounding box center [194, 69] width 56 height 16
click at [223, 66] on li "Мои шаблоны" at bounding box center [194, 69] width 57 height 16
drag, startPoint x: 260, startPoint y: 68, endPoint x: 217, endPoint y: 69, distance: 43.0
click at [260, 69] on link "Из рассылок" at bounding box center [249, 69] width 52 height 16
click at [227, 67] on link "Из рассылок" at bounding box center [249, 69] width 52 height 16
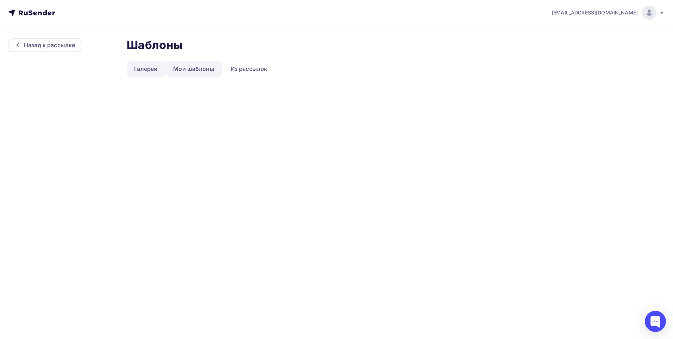
click at [191, 67] on link "Мои шаблоны" at bounding box center [194, 69] width 56 height 16
click at [234, 61] on link "Из рассылок" at bounding box center [249, 69] width 52 height 16
click at [206, 64] on link "Мои шаблоны" at bounding box center [194, 69] width 56 height 16
click at [213, 66] on link "Мои шаблоны" at bounding box center [194, 69] width 56 height 16
drag, startPoint x: 239, startPoint y: 70, endPoint x: 211, endPoint y: 71, distance: 28.2
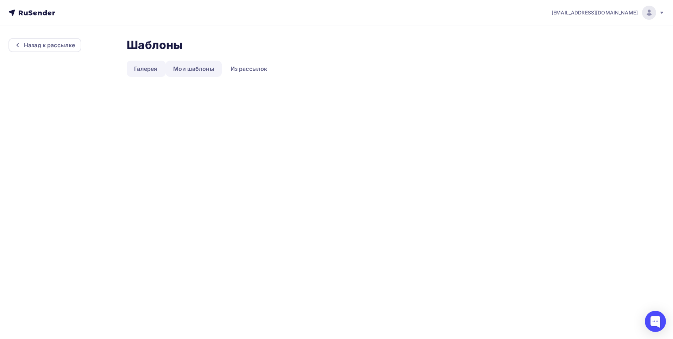
click at [238, 70] on link "Из рассылок" at bounding box center [249, 69] width 52 height 16
drag, startPoint x: 194, startPoint y: 71, endPoint x: 225, endPoint y: 72, distance: 31.7
click at [194, 71] on link "Мои шаблоны" at bounding box center [194, 69] width 56 height 16
drag, startPoint x: 225, startPoint y: 72, endPoint x: 207, endPoint y: 70, distance: 18.7
click at [226, 72] on link "Из рассылок" at bounding box center [249, 69] width 52 height 16
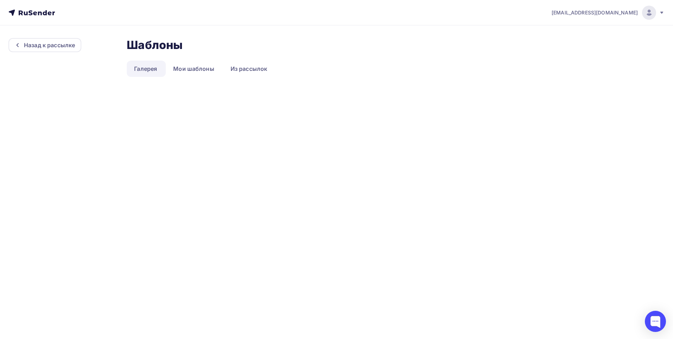
click at [173, 23] on nav "im4224121@gmail.com Аккаунт Тарифы Выйти" at bounding box center [336, 12] width 673 height 25
click at [190, 51] on div "Шаблоны Шаблоны" at bounding box center [396, 45] width 538 height 14
click at [269, 79] on div "Шаблоны Шаблоны Галерея Мои шаблоны Из рассылок" at bounding box center [396, 63] width 538 height 50
drag, startPoint x: 217, startPoint y: 79, endPoint x: 205, endPoint y: 79, distance: 11.3
click at [205, 79] on div "Шаблоны Шаблоны Галерея Мои шаблоны Из рассылок" at bounding box center [396, 63] width 538 height 50
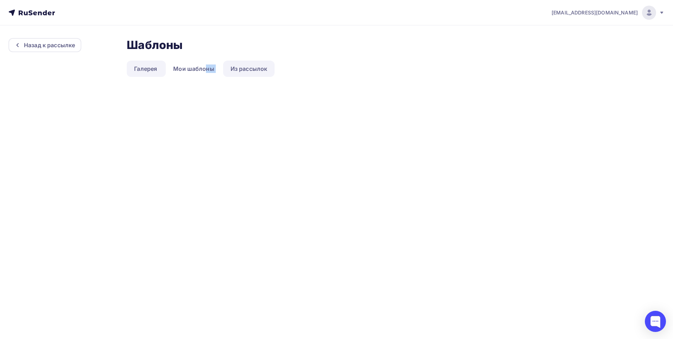
drag, startPoint x: 205, startPoint y: 79, endPoint x: 228, endPoint y: 74, distance: 23.0
click at [228, 74] on link "Из рассылок" at bounding box center [249, 69] width 52 height 16
click at [259, 72] on link "Из рассылок" at bounding box center [249, 69] width 52 height 16
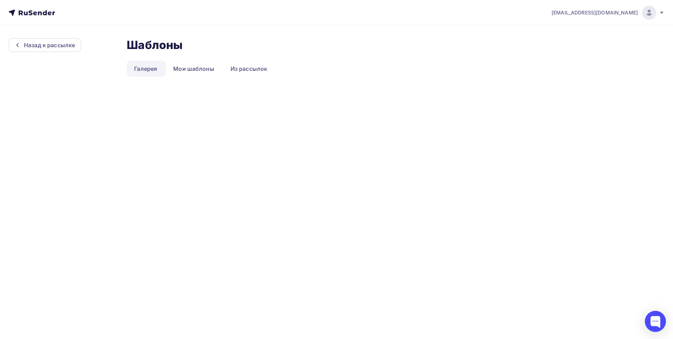
click at [295, 71] on ul "Галерея Мои шаблоны Из рассылок" at bounding box center [396, 69] width 538 height 16
click at [238, 71] on link "Из рассылок" at bounding box center [249, 69] width 52 height 16
click at [279, 71] on ul "Галерея Мои шаблоны Из рассылок" at bounding box center [396, 69] width 538 height 16
click at [245, 71] on link "Из рассылок" at bounding box center [249, 69] width 52 height 16
click at [219, 70] on li "Мои шаблоны" at bounding box center [194, 69] width 57 height 16
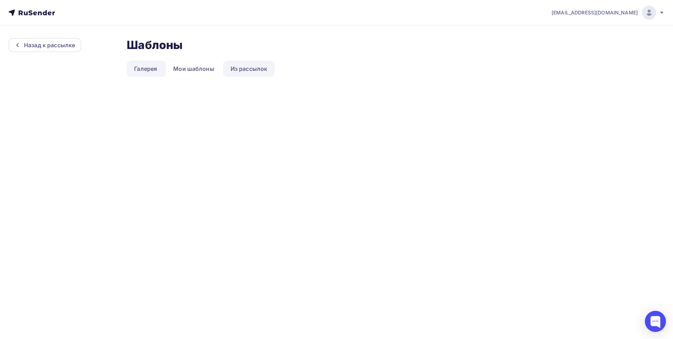
click at [240, 70] on link "Из рассылок" at bounding box center [249, 69] width 52 height 16
click at [253, 70] on link "Из рассылок" at bounding box center [249, 69] width 52 height 16
click at [230, 70] on link "Из рассылок" at bounding box center [249, 69] width 52 height 16
click at [213, 70] on link "Мои шаблоны" at bounding box center [194, 69] width 56 height 16
click at [236, 70] on link "Из рассылок" at bounding box center [249, 69] width 52 height 16
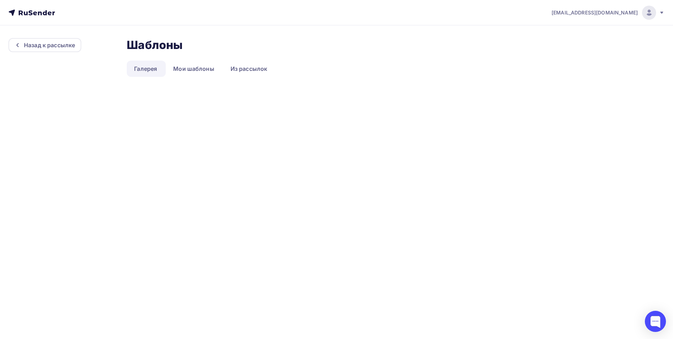
click at [652, 16] on img at bounding box center [649, 12] width 8 height 8
click at [592, 25] on link "Аккаунт" at bounding box center [601, 31] width 118 height 14
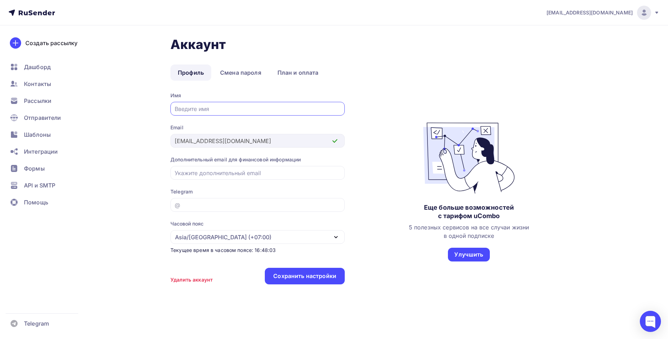
click at [652, 7] on div "[EMAIL_ADDRESS][DOMAIN_NAME]" at bounding box center [603, 13] width 113 height 14
click at [591, 47] on link "[DEMOGRAPHIC_DATA]" at bounding box center [596, 45] width 118 height 14
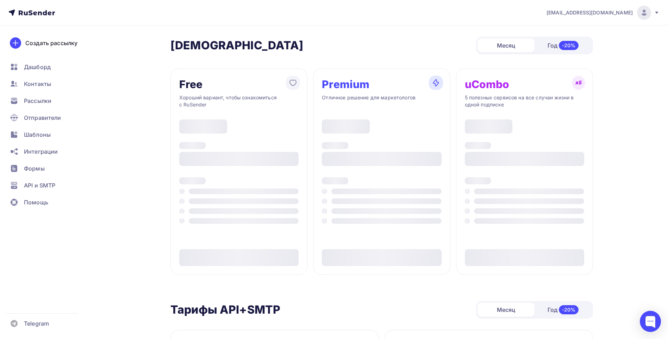
type input "500"
type input "100"
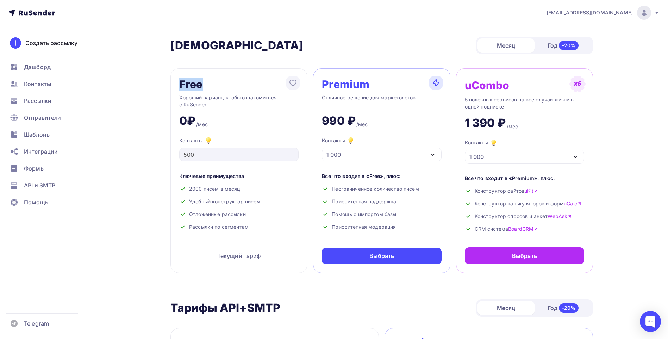
drag, startPoint x: 178, startPoint y: 85, endPoint x: 199, endPoint y: 87, distance: 21.2
click at [199, 87] on div "Free Хороший вариант, чтобы ознакомиться с RuSender 0₽ /мес Контакты 500 Ключев…" at bounding box center [238, 170] width 137 height 205
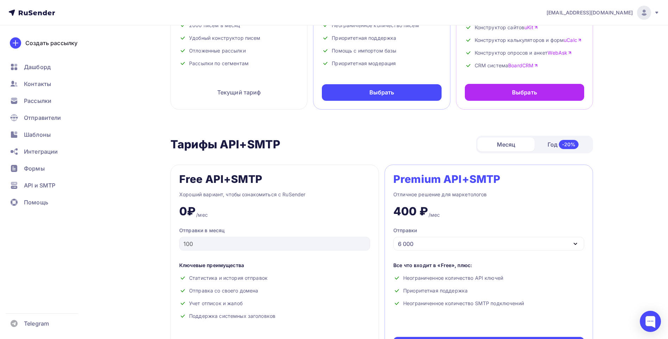
scroll to position [176, 0]
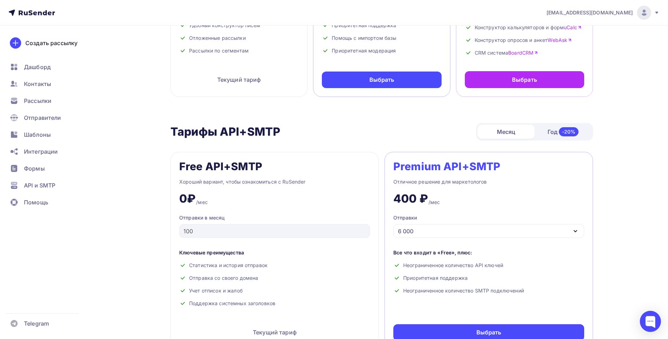
drag, startPoint x: 224, startPoint y: 131, endPoint x: 278, endPoint y: 132, distance: 53.2
click at [278, 132] on h2 "Тарифы API+SMTP" at bounding box center [225, 132] width 110 height 14
drag, startPoint x: 278, startPoint y: 132, endPoint x: 325, endPoint y: 131, distance: 47.9
click at [325, 131] on div "Тарифы API+SMTP Тарифы API+SMTP Месяц Год -20%" at bounding box center [381, 132] width 423 height 18
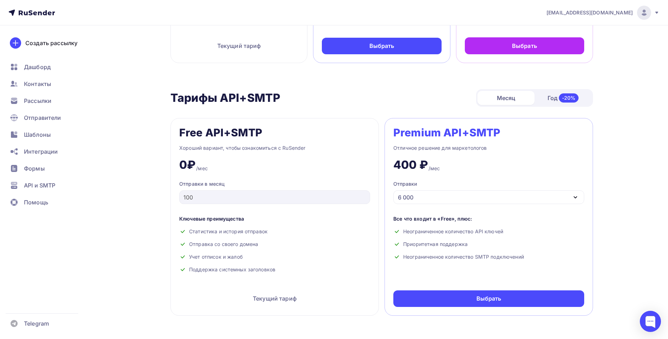
scroll to position [141, 0]
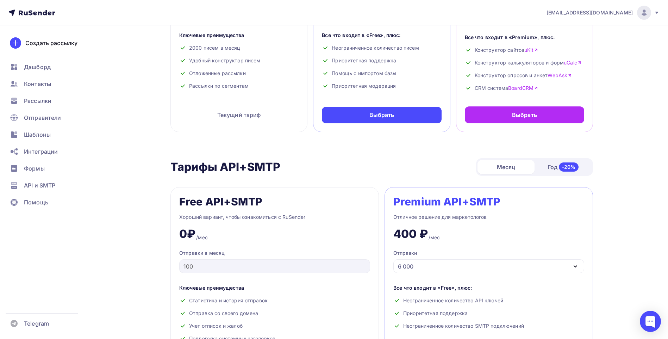
drag, startPoint x: 169, startPoint y: 160, endPoint x: 281, endPoint y: 155, distance: 112.9
drag, startPoint x: 281, startPoint y: 155, endPoint x: 253, endPoint y: 164, distance: 29.7
copy h2 "Тарифы API+SMTP"
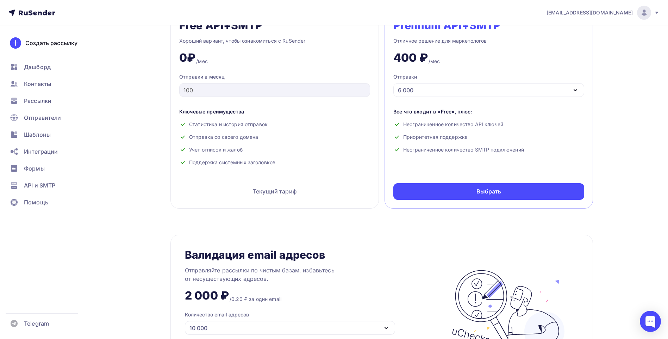
scroll to position [387, 0]
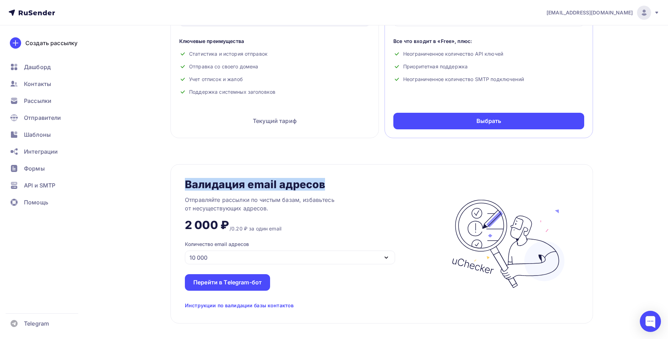
drag, startPoint x: 185, startPoint y: 184, endPoint x: 323, endPoint y: 187, distance: 137.8
click at [323, 187] on div "Валидация email адресов" at bounding box center [255, 184] width 140 height 11
drag, startPoint x: 323, startPoint y: 187, endPoint x: 301, endPoint y: 184, distance: 22.1
copy div "Валидация email адресов"
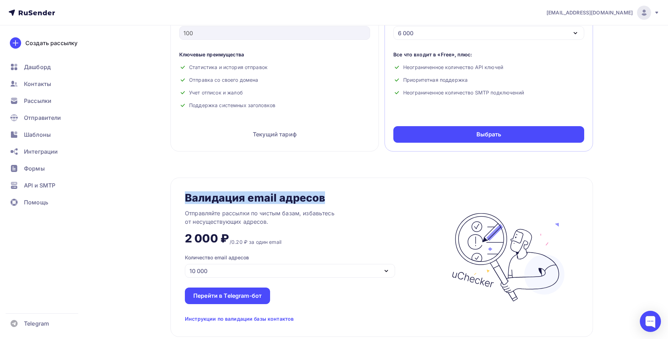
scroll to position [361, 0]
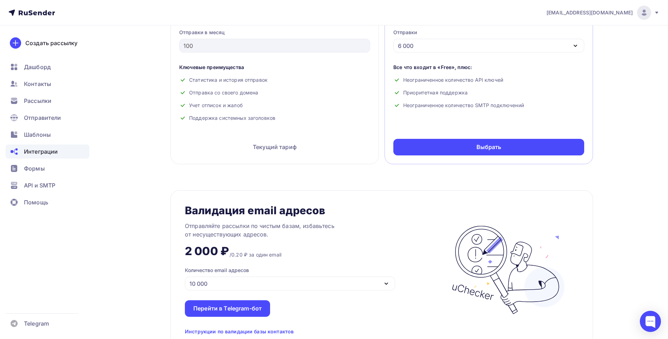
click at [57, 156] on div "Интеграции" at bounding box center [48, 151] width 84 height 14
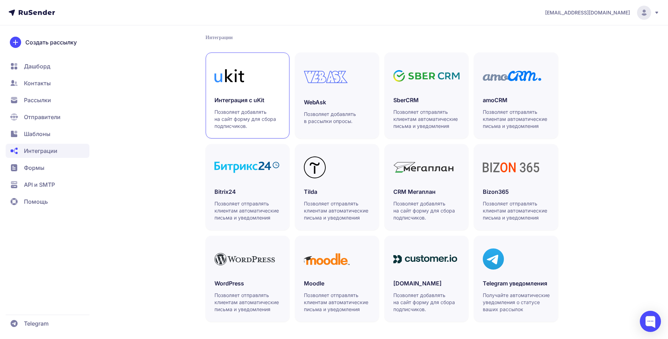
scroll to position [145, 0]
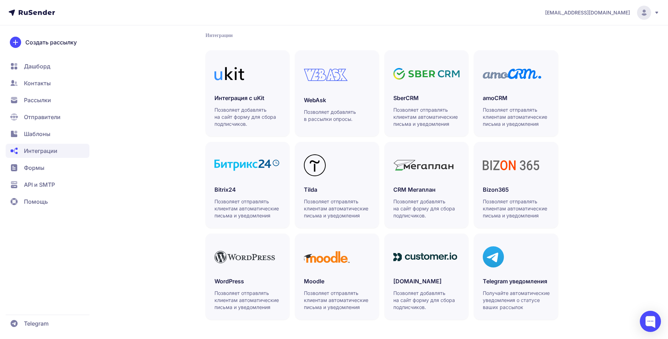
click at [36, 131] on span "Шаблоны" at bounding box center [37, 134] width 26 height 8
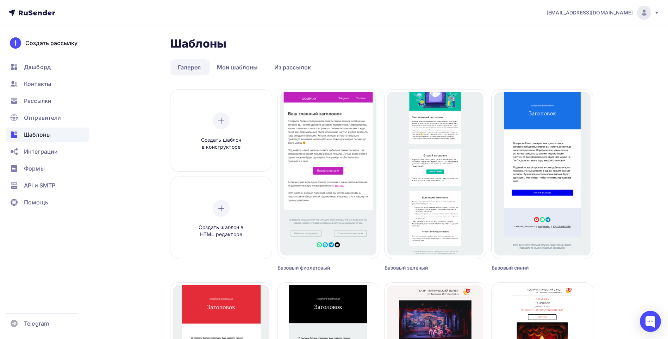
click at [659, 18] on div "[EMAIL_ADDRESS][DOMAIN_NAME]" at bounding box center [603, 13] width 113 height 14
click at [613, 44] on link "[DEMOGRAPHIC_DATA]" at bounding box center [596, 45] width 118 height 14
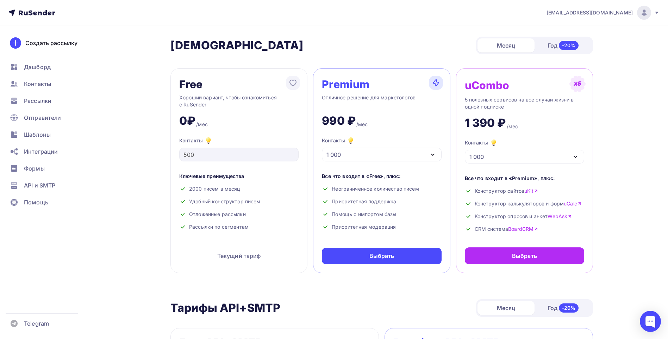
click at [240, 315] on h2 "Тарифы API+SMTP" at bounding box center [225, 308] width 110 height 14
click at [39, 68] on span "Дашборд" at bounding box center [37, 67] width 27 height 8
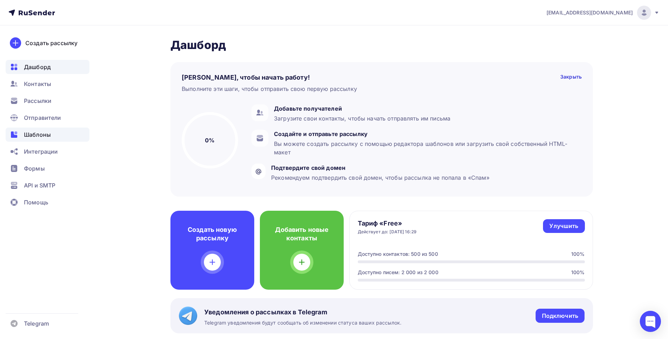
click at [63, 138] on div "Шаблоны" at bounding box center [48, 135] width 84 height 14
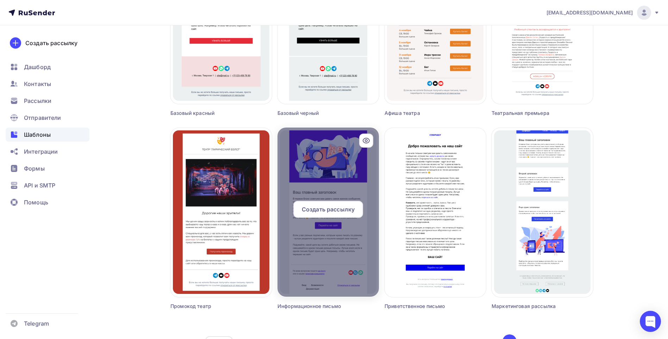
scroll to position [398, 0]
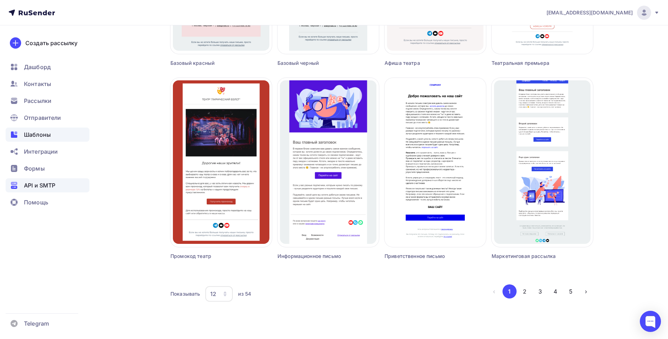
click at [46, 186] on span "API и SMTP" at bounding box center [39, 185] width 31 height 8
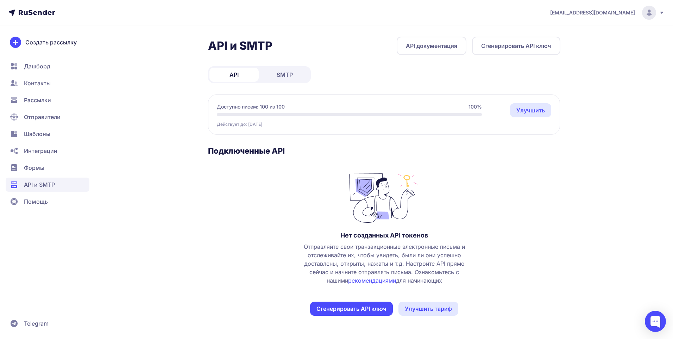
click at [36, 85] on span "Контакты" at bounding box center [37, 83] width 27 height 8
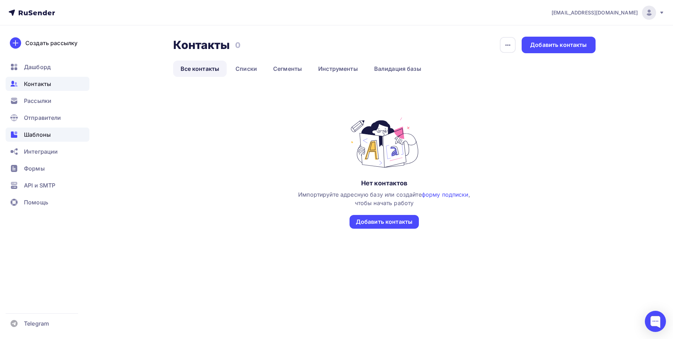
click at [54, 133] on div "Шаблоны" at bounding box center [48, 135] width 84 height 14
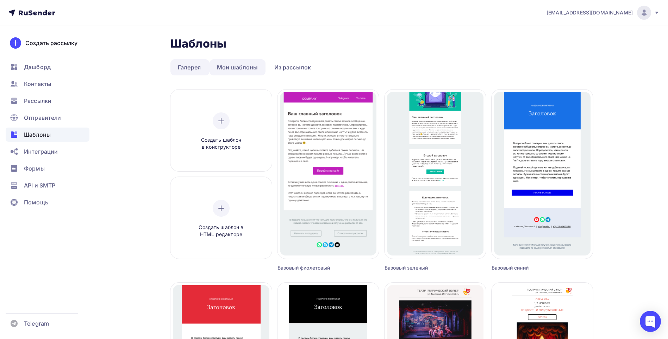
click at [237, 68] on link "Мои шаблоны" at bounding box center [238, 67] width 56 height 16
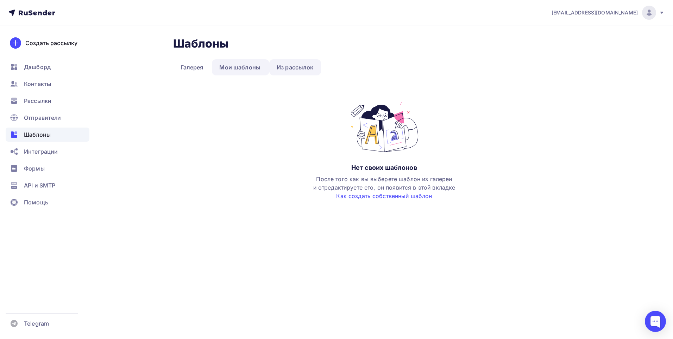
click at [306, 66] on link "Из рассылок" at bounding box center [295, 67] width 52 height 16
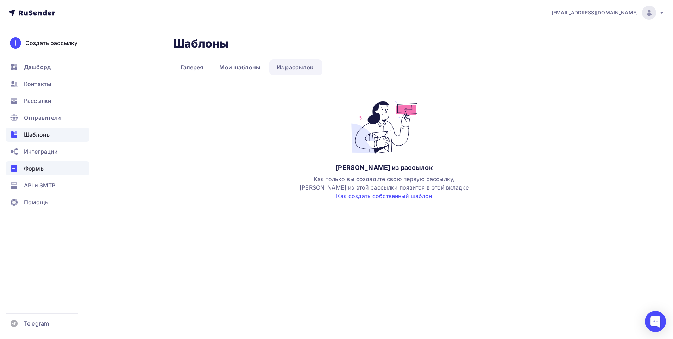
click at [60, 165] on div "Формы" at bounding box center [48, 168] width 84 height 14
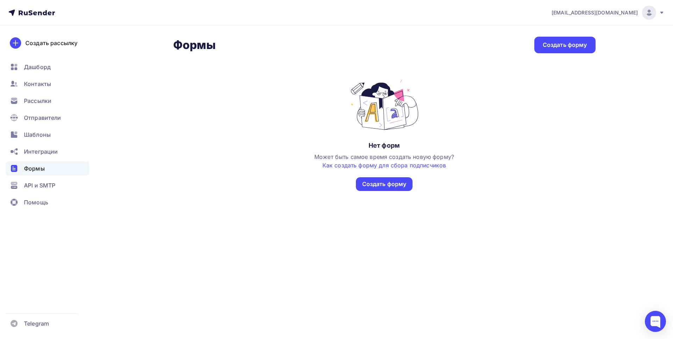
click at [648, 15] on img at bounding box center [649, 12] width 8 height 8
click at [623, 42] on link "[DEMOGRAPHIC_DATA]" at bounding box center [601, 45] width 118 height 14
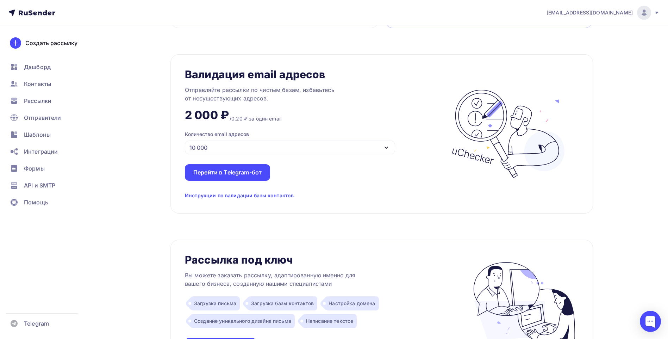
scroll to position [564, 0]
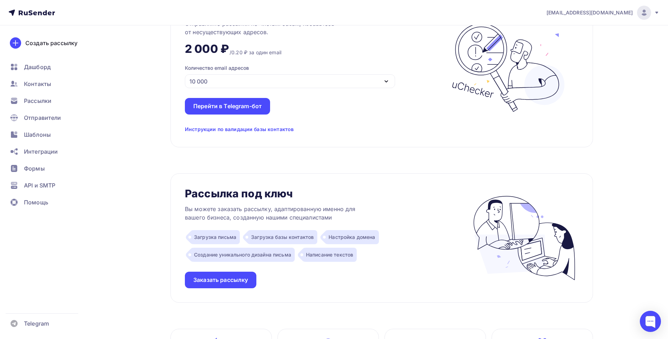
click at [641, 15] on img at bounding box center [644, 12] width 8 height 8
click at [31, 10] on icon at bounding box center [31, 12] width 46 height 8
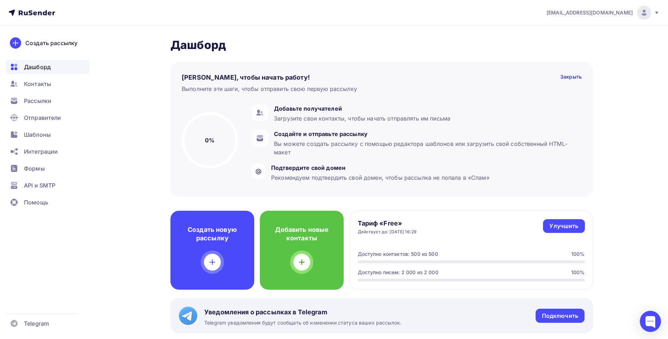
click at [55, 14] on nav "[EMAIL_ADDRESS][DOMAIN_NAME] Аккаунт Тарифы Выйти Создать рассылку [GEOGRAPHIC_…" at bounding box center [334, 12] width 668 height 25
click at [43, 13] on icon at bounding box center [45, 12] width 4 height 5
